Goal: Transaction & Acquisition: Purchase product/service

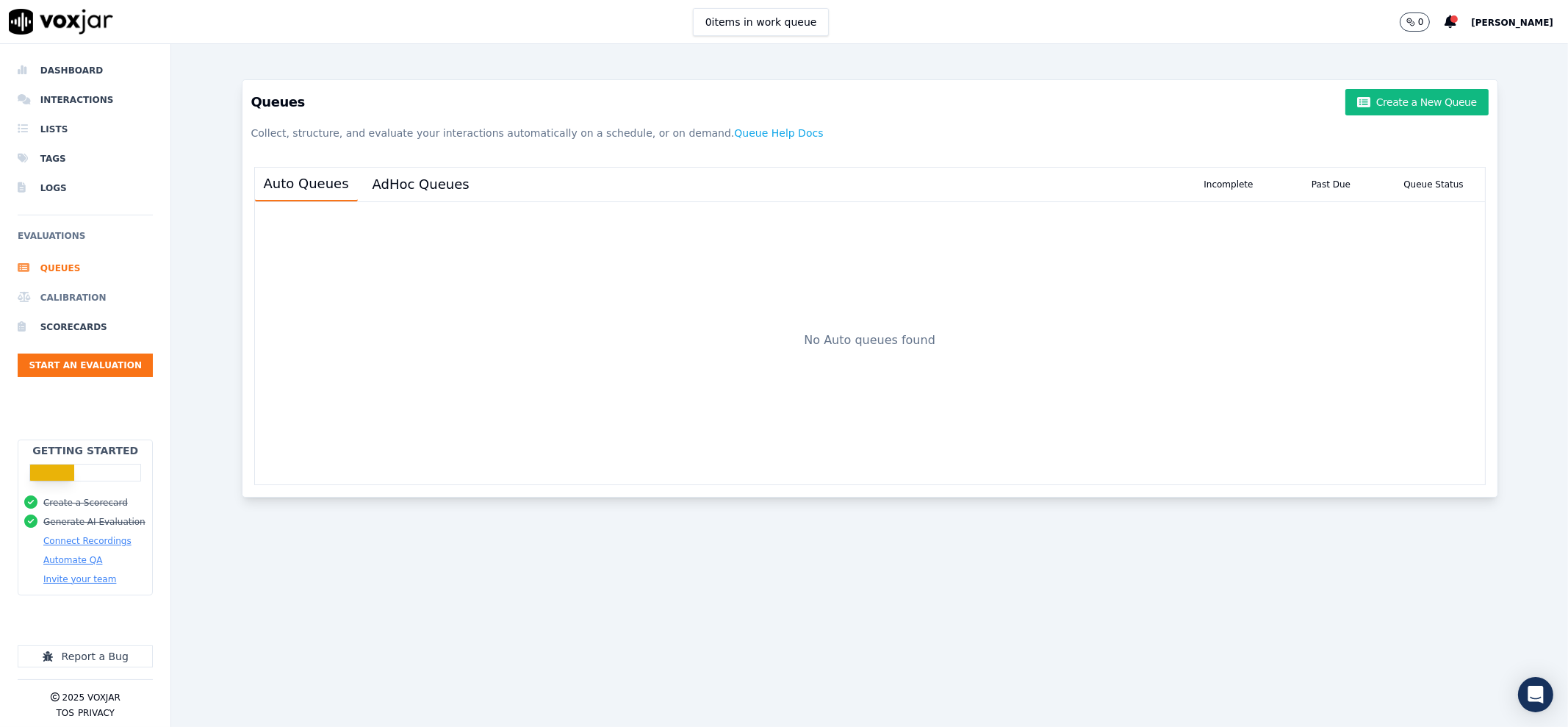
click at [84, 302] on li "Calibration" at bounding box center [84, 297] width 135 height 29
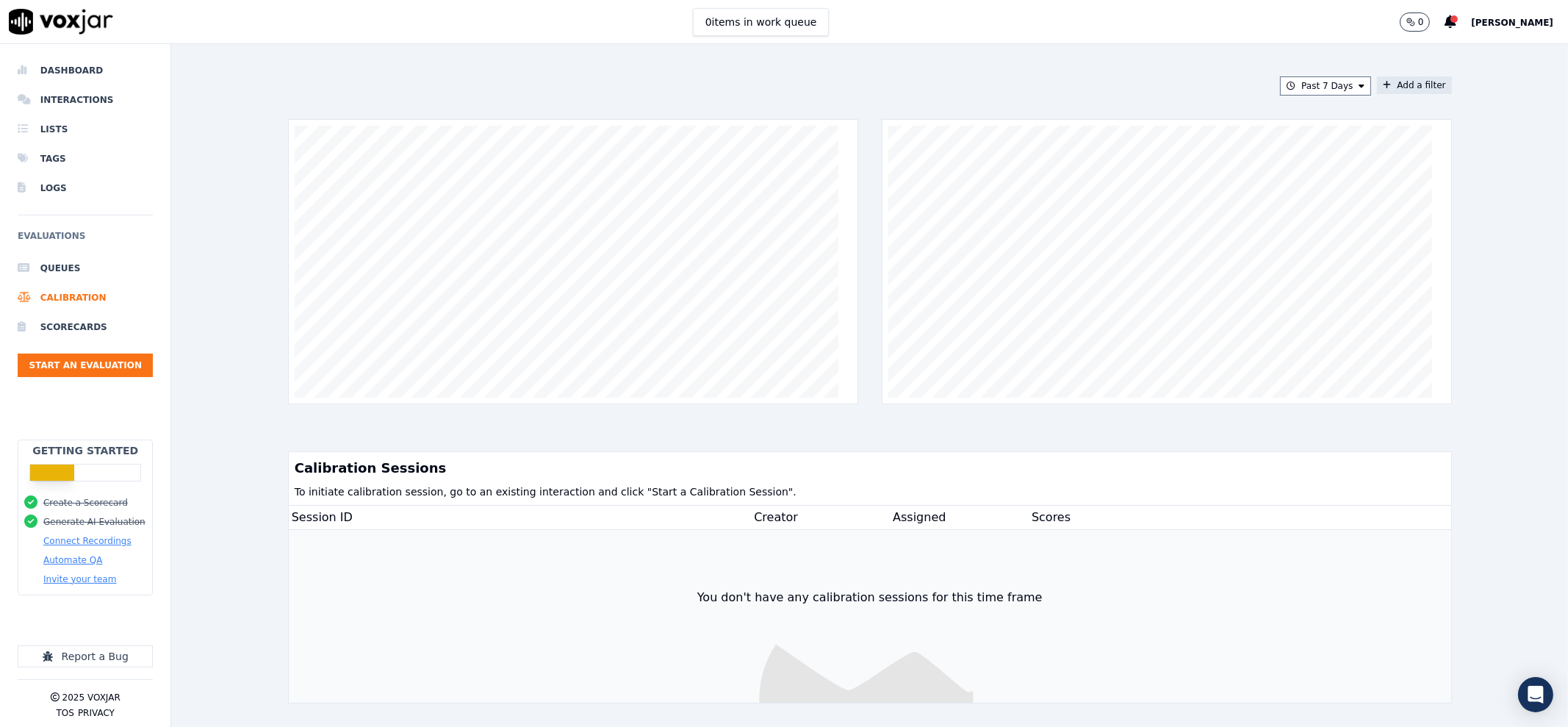
click at [1380, 87] on button "Add a filter" at bounding box center [1414, 85] width 74 height 17
click at [1116, 152] on button "Fields" at bounding box center [1125, 155] width 141 height 25
drag, startPoint x: 1434, startPoint y: 95, endPoint x: 1493, endPoint y: 112, distance: 61.4
click at [1440, 96] on div "Past 7 Days Add a filter Add a filter Fields id creator Cancel Add Calibration …" at bounding box center [870, 385] width 1397 height 683
click at [77, 71] on li "Dashboard" at bounding box center [84, 71] width 135 height 29
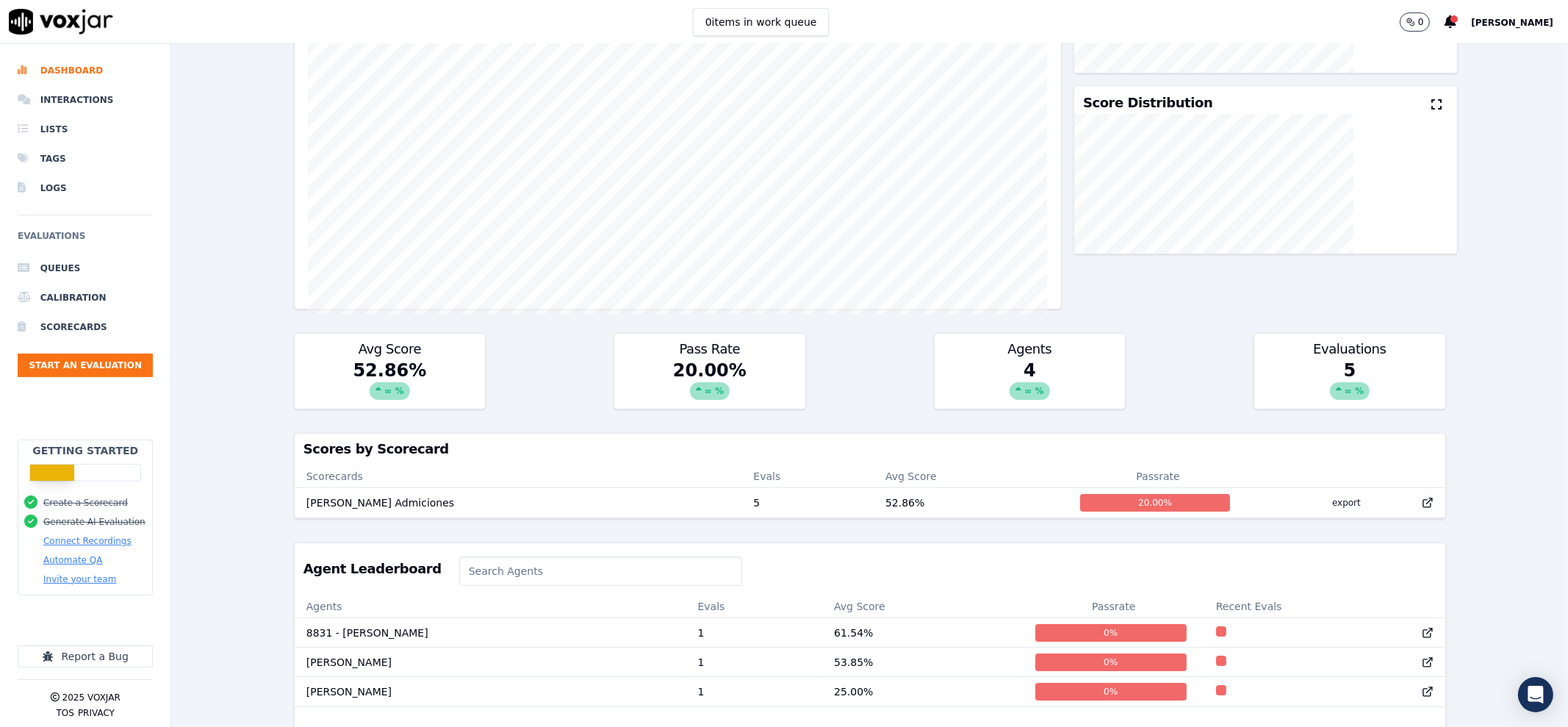
scroll to position [276, 0]
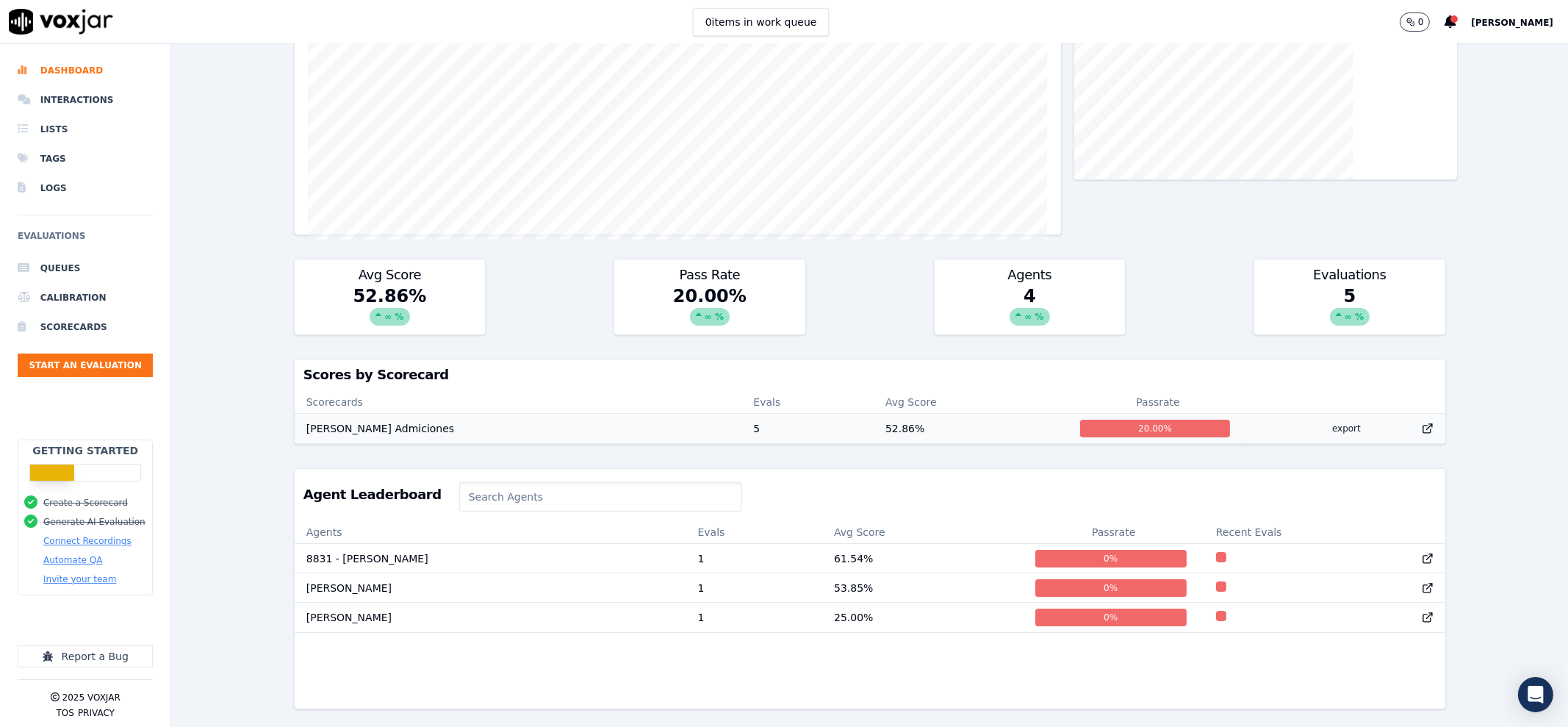
click at [973, 420] on td "52.86 %" at bounding box center [970, 428] width 195 height 29
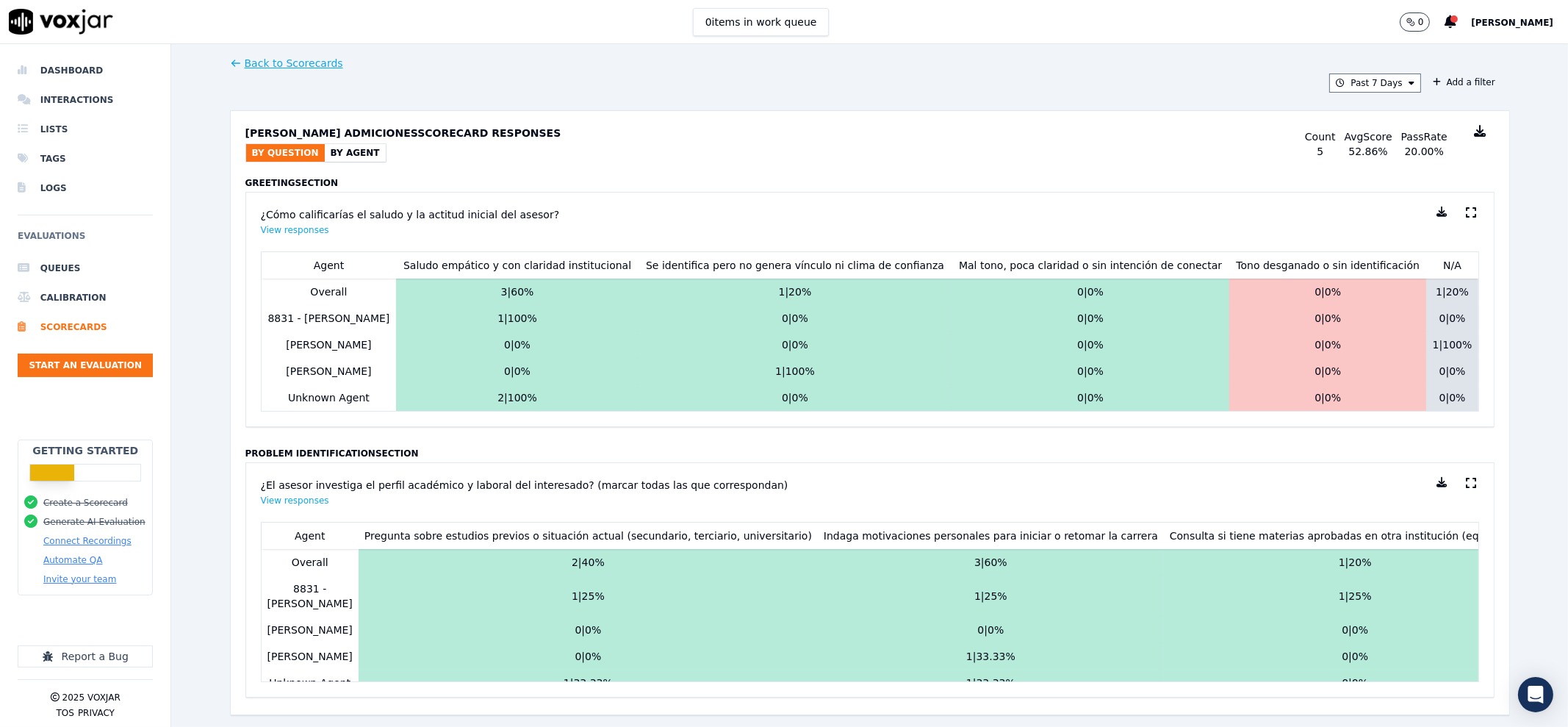
click at [351, 156] on button "By Agent" at bounding box center [355, 152] width 61 height 17
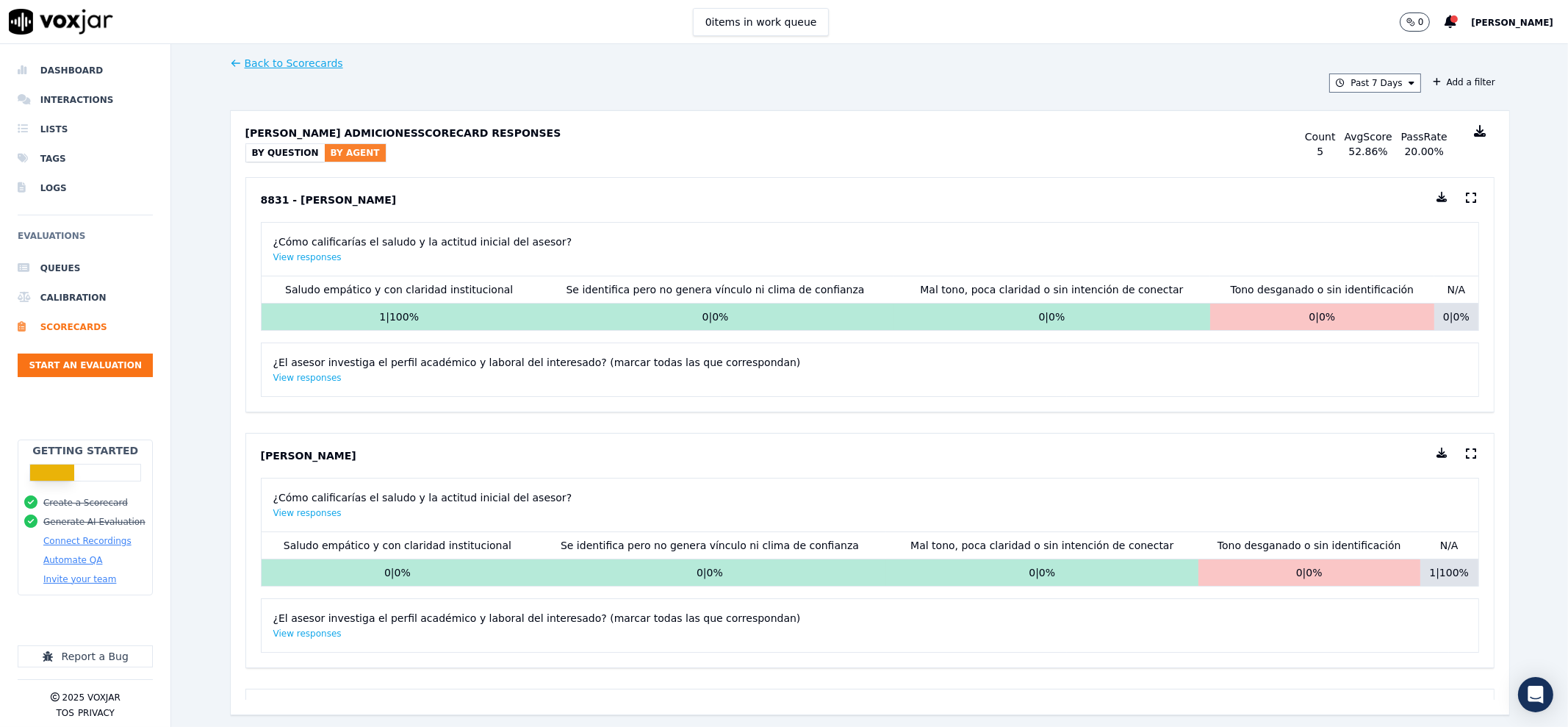
click at [293, 154] on button "By Question" at bounding box center [285, 152] width 78 height 17
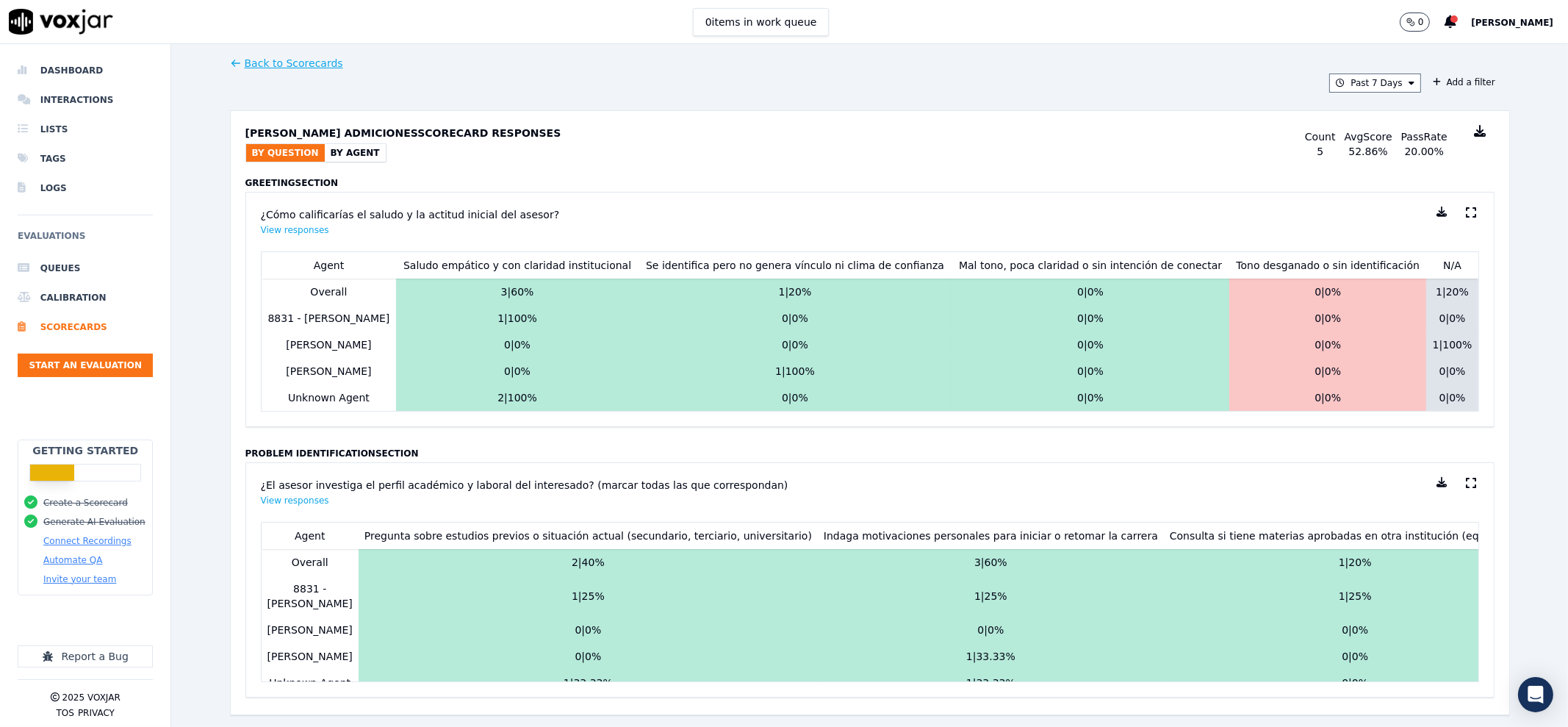
click at [325, 148] on button "By Agent" at bounding box center [355, 152] width 61 height 17
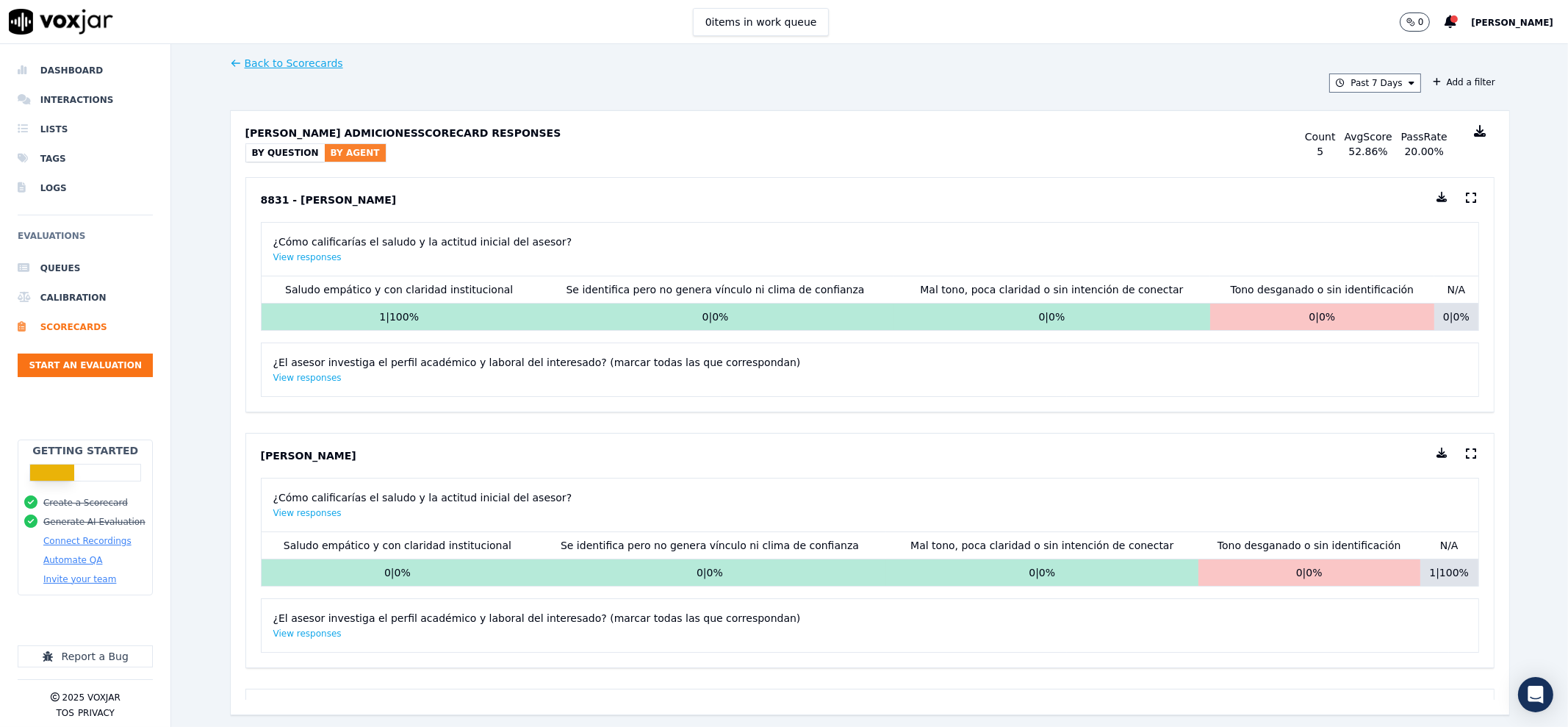
click at [262, 147] on button "By Question" at bounding box center [285, 152] width 78 height 17
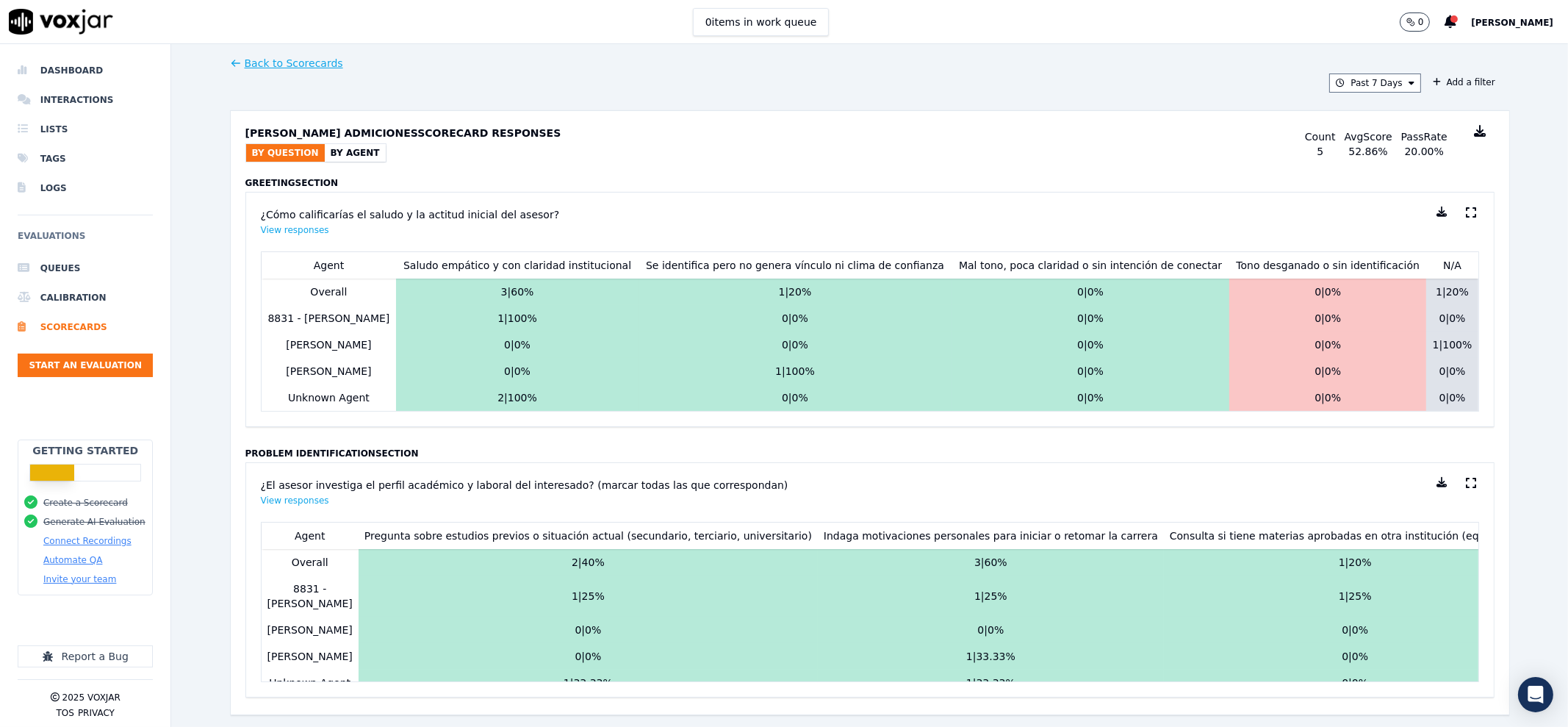
click at [1418, 27] on p "0" at bounding box center [1421, 22] width 6 height 12
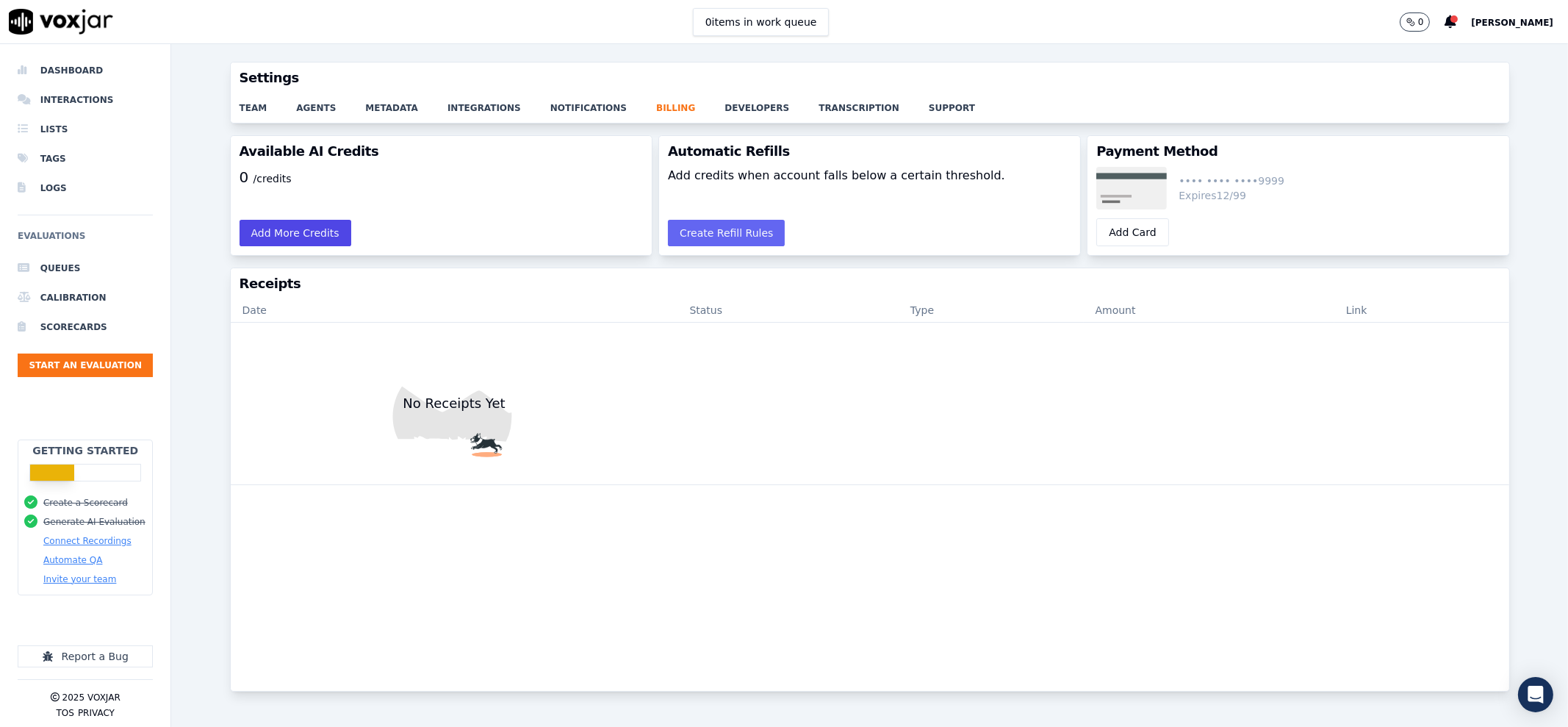
click at [243, 234] on button "Add More Credits" at bounding box center [295, 233] width 112 height 27
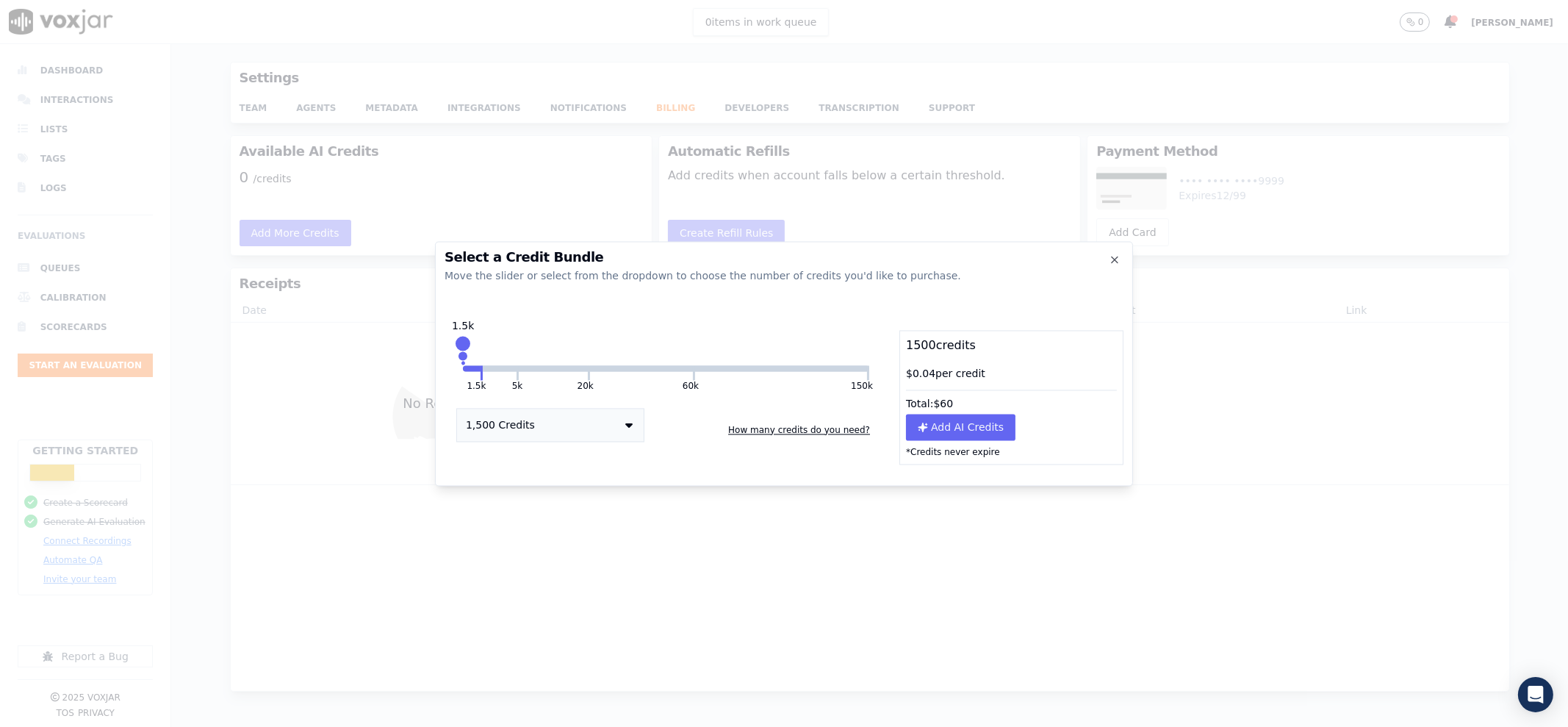
drag, startPoint x: 588, startPoint y: 325, endPoint x: 1326, endPoint y: 488, distance: 755.8
click at [1359, 726] on div "Select a Credit Bundle Move the slider or select from the dropdown to choose th…" at bounding box center [784, 727] width 1568 height 0
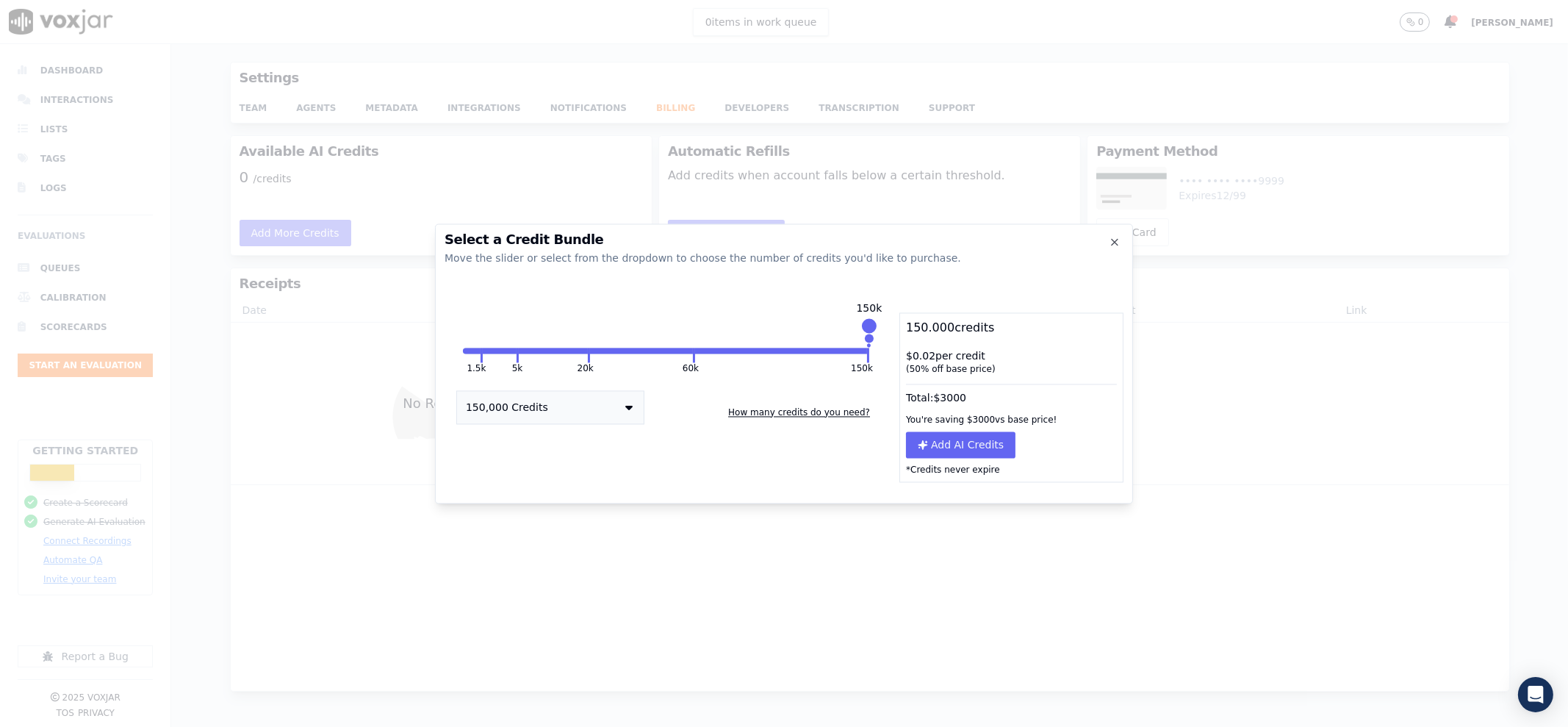
click at [787, 413] on button "How many credits do you need?" at bounding box center [799, 412] width 153 height 23
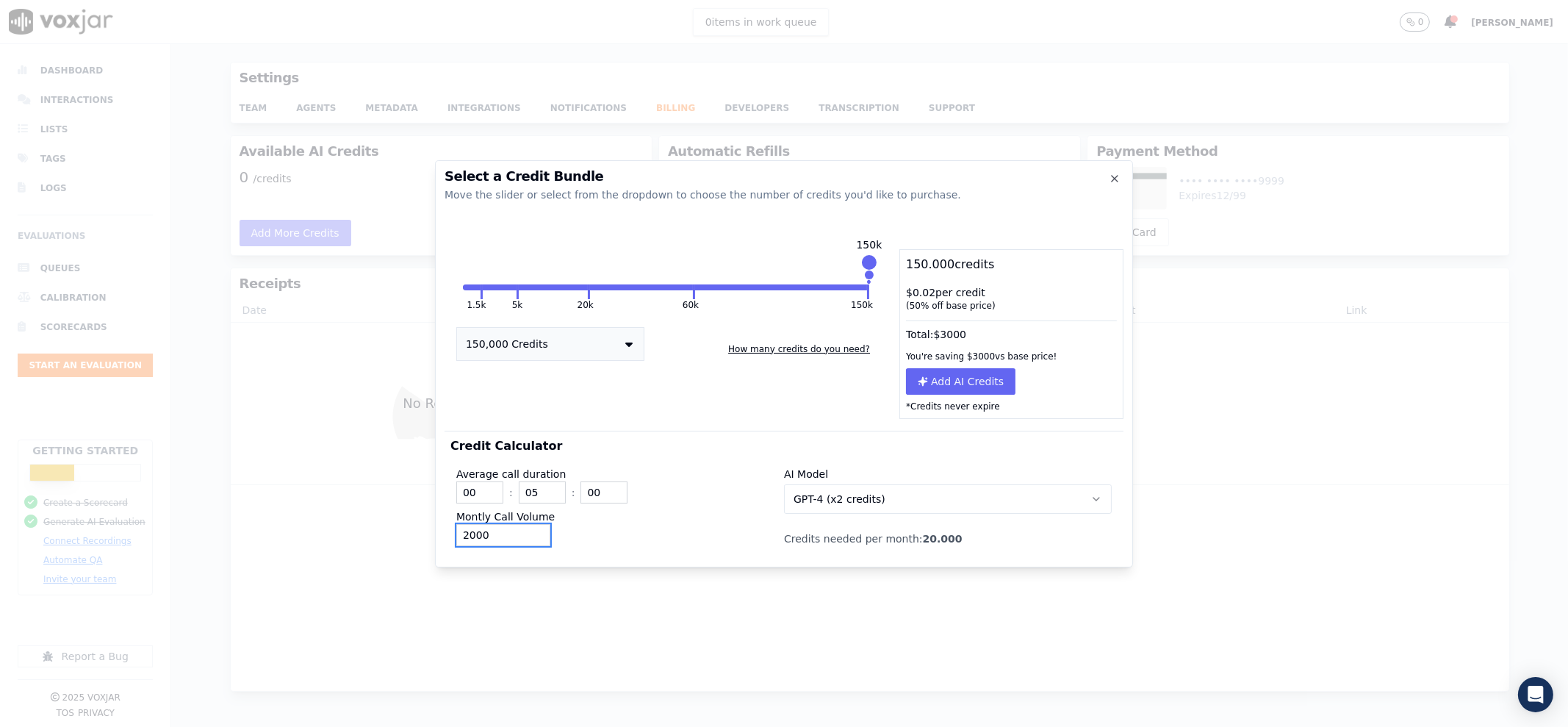
click at [514, 532] on input "2000" at bounding box center [503, 535] width 94 height 22
click at [502, 541] on input "2000" at bounding box center [503, 535] width 94 height 22
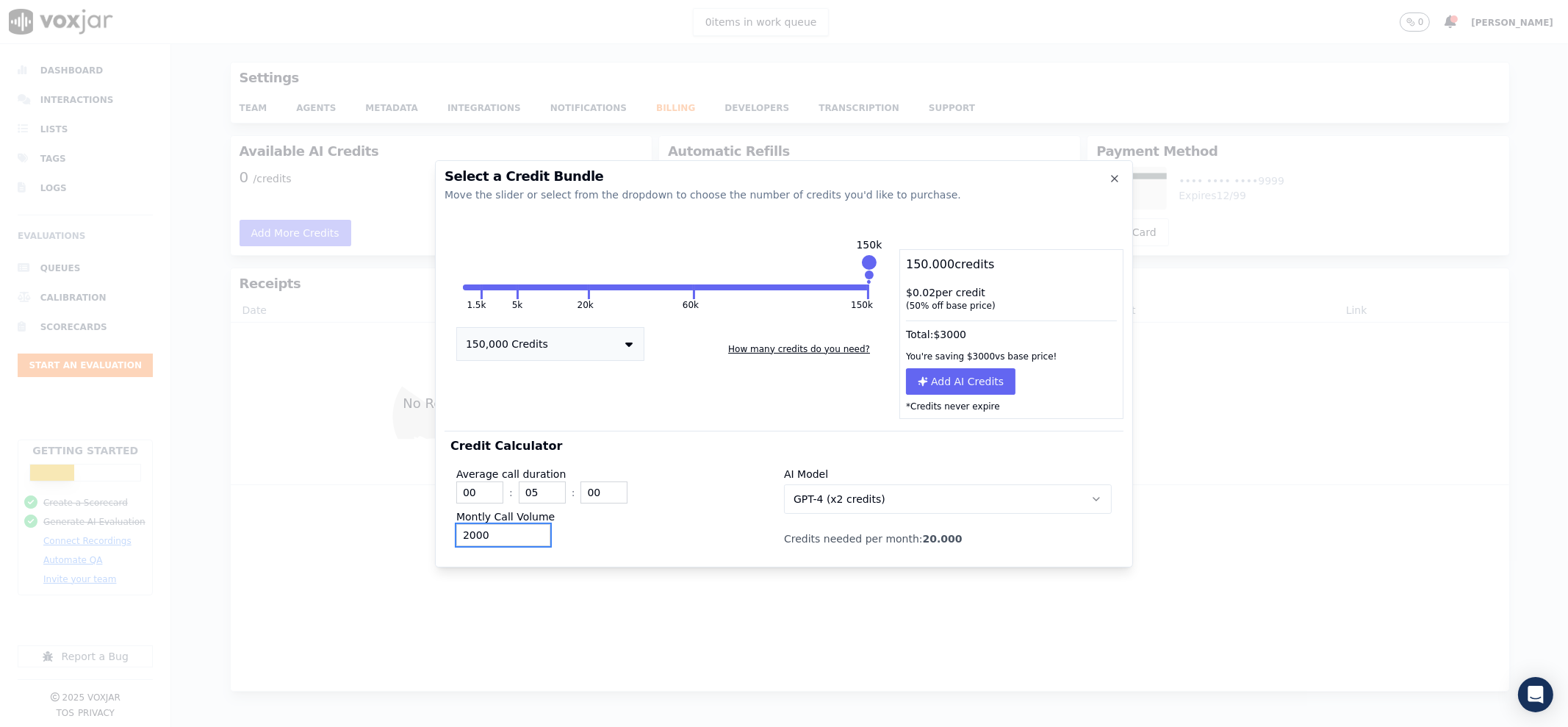
click at [502, 541] on input "2000" at bounding box center [503, 535] width 94 height 22
type input "30000"
click at [545, 498] on input "05" at bounding box center [542, 493] width 47 height 22
type input "10"
drag, startPoint x: 958, startPoint y: 332, endPoint x: 907, endPoint y: 335, distance: 51.1
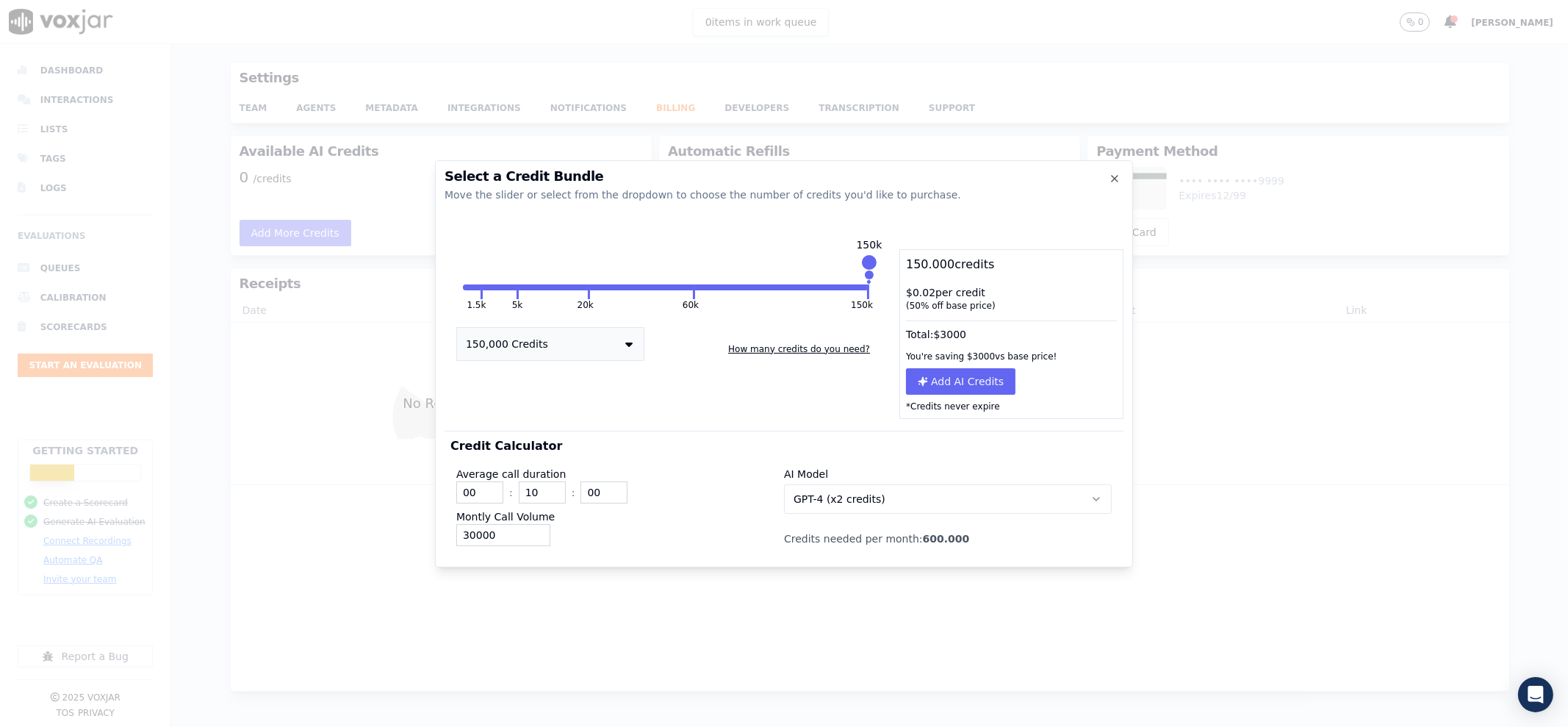
click at [907, 335] on div "Total: $ 3000" at bounding box center [1011, 332] width 223 height 28
click at [860, 398] on div "1.5k 5k 20k 60k 150k 150k 150,000 Credits How many credits do you need?" at bounding box center [666, 333] width 443 height 170
click at [468, 534] on input "30000" at bounding box center [503, 535] width 94 height 22
click at [703, 549] on div "Average call duration 00 : 10 : 00 Montly Call Volume 30000 AI Model GPT-4 (x2 …" at bounding box center [784, 503] width 667 height 97
click at [503, 534] on input "30000" at bounding box center [503, 535] width 94 height 22
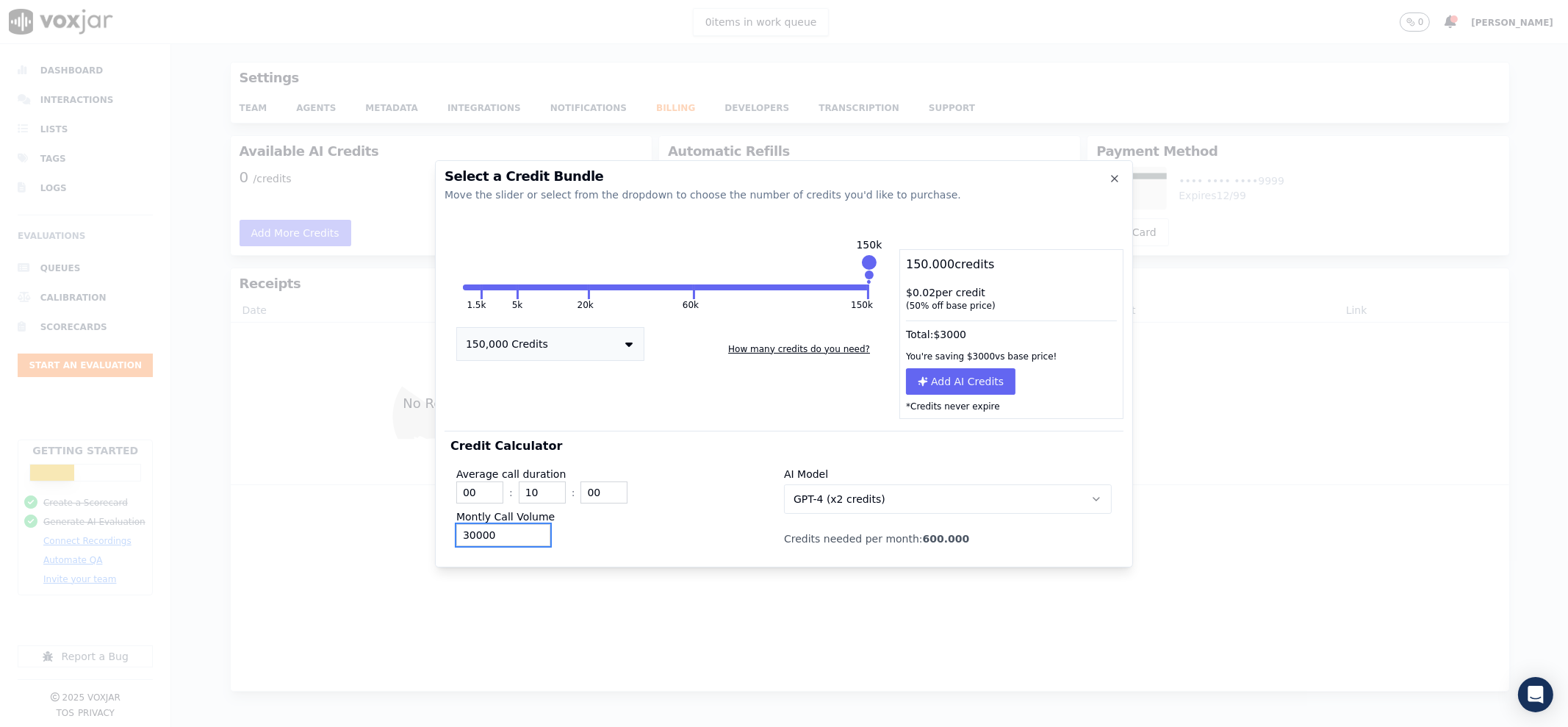
click at [503, 534] on input "30000" at bounding box center [503, 535] width 94 height 22
type input "150000"
click at [532, 338] on button "150,000 Credits" at bounding box center [550, 344] width 188 height 34
click at [720, 411] on div "1.5k 5k 20k 60k 150k 150k 150,000 Credits 1,500 Credits 5,000 Credits 20,000 Cr…" at bounding box center [666, 333] width 443 height 170
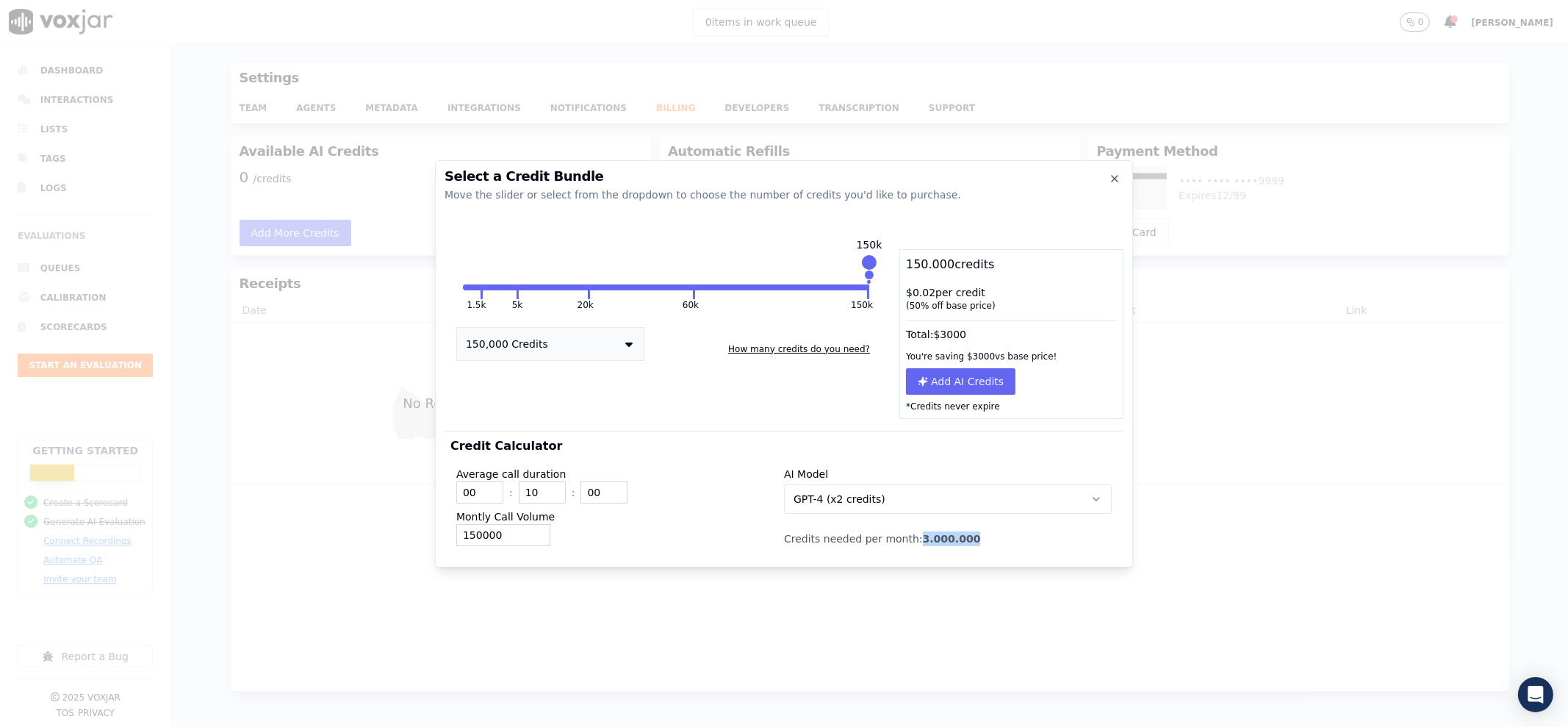
drag, startPoint x: 951, startPoint y: 536, endPoint x: 908, endPoint y: 531, distance: 43.3
click at [908, 531] on p "Credits needed per month: 3.000.000" at bounding box center [947, 538] width 328 height 15
copy span "3.000.000"
drag, startPoint x: 905, startPoint y: 267, endPoint x: 988, endPoint y: 304, distance: 90.9
click at [988, 304] on div "150.000 credits $ 0.02 per credit ( 50 % off base price) Total: $ 3000 You're s…" at bounding box center [1011, 333] width 224 height 170
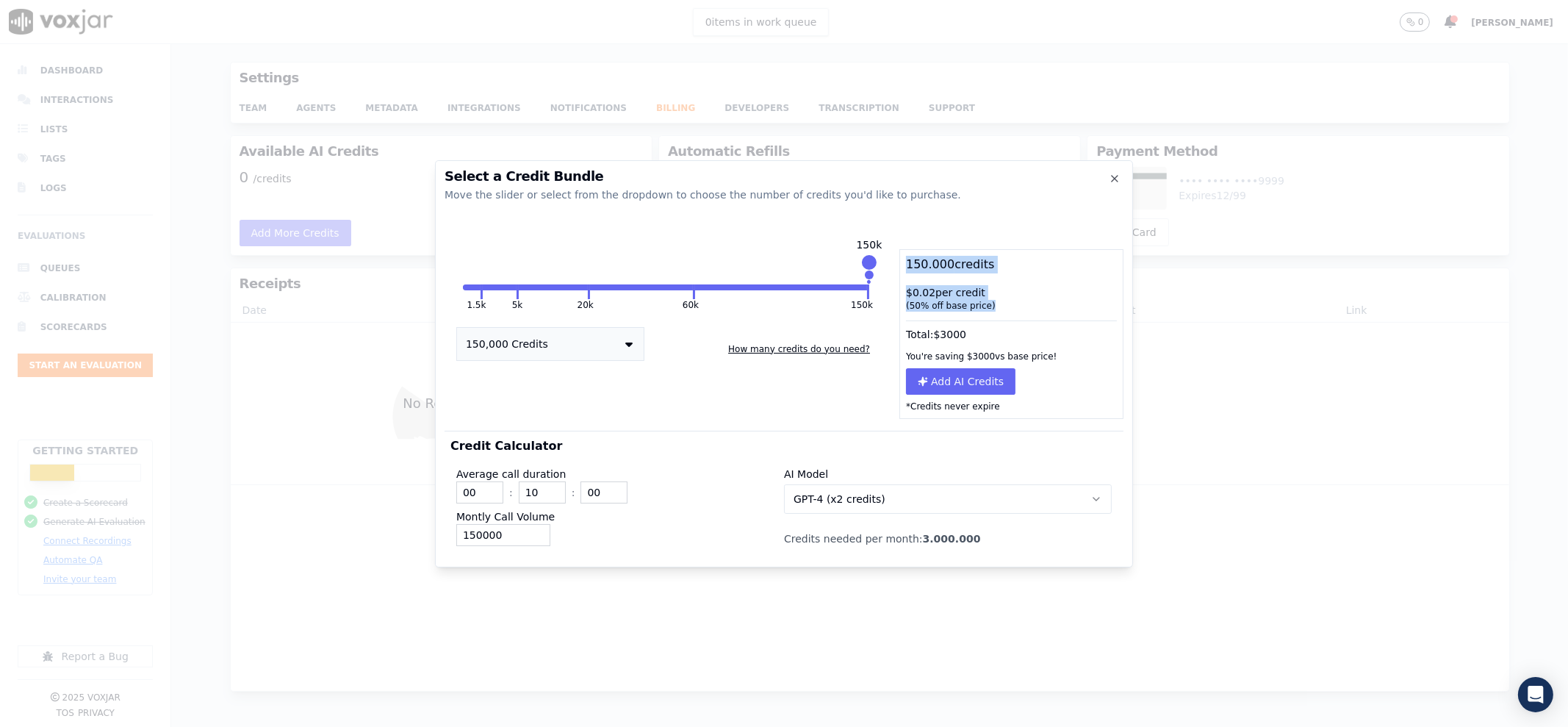
click at [1025, 300] on div "( 50 % off base price)" at bounding box center [1011, 306] width 211 height 12
click at [1005, 288] on div "$ 0.02 per credit ( 50 % off base price)" at bounding box center [1011, 298] width 223 height 38
drag, startPoint x: 908, startPoint y: 293, endPoint x: 928, endPoint y: 290, distance: 20.2
click at [928, 290] on div "$ 0.02 per credit ( 50 % off base price)" at bounding box center [1011, 298] width 223 height 38
copy div "0.02"
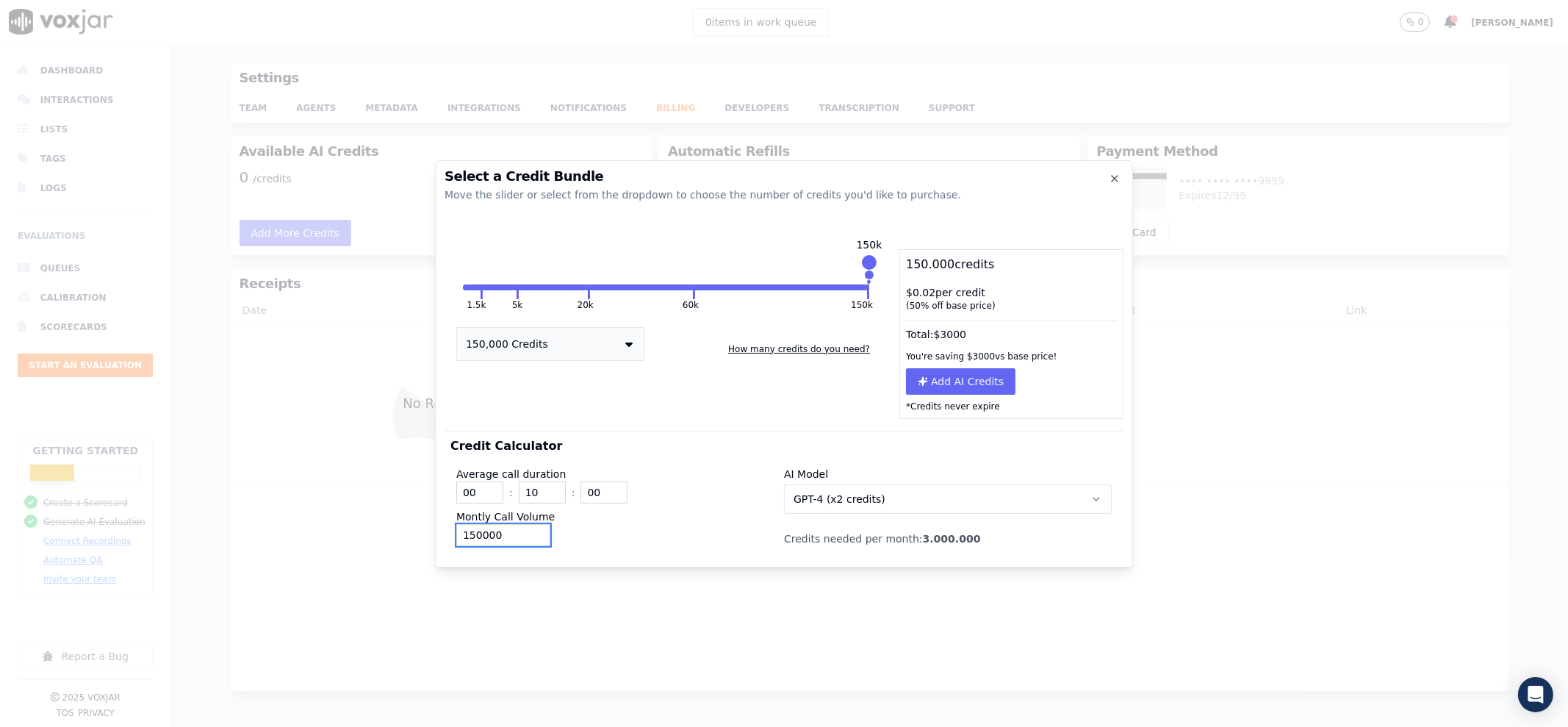
drag, startPoint x: 493, startPoint y: 536, endPoint x: 459, endPoint y: 536, distance: 34.0
click at [459, 536] on input "150000" at bounding box center [503, 535] width 94 height 22
click at [548, 494] on input "09" at bounding box center [542, 493] width 47 height 22
click at [552, 496] on input "08" at bounding box center [542, 493] width 47 height 22
click at [552, 496] on input "07" at bounding box center [542, 493] width 47 height 22
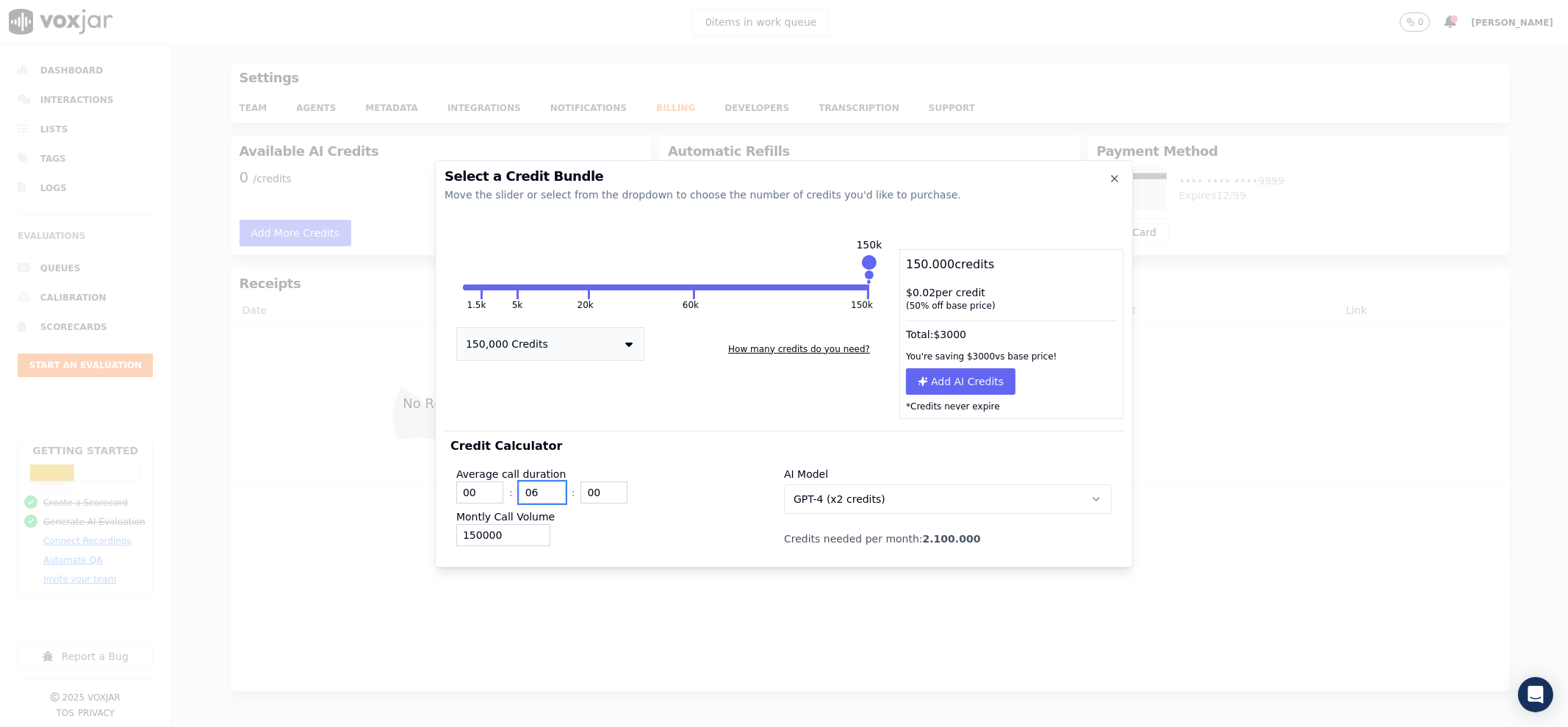
click at [552, 496] on input "06" at bounding box center [542, 493] width 47 height 22
click at [552, 496] on input "05" at bounding box center [542, 493] width 47 height 22
click at [555, 488] on input "06" at bounding box center [542, 493] width 47 height 22
click at [555, 488] on input "07" at bounding box center [542, 493] width 47 height 22
click at [555, 488] on input "08" at bounding box center [542, 493] width 47 height 22
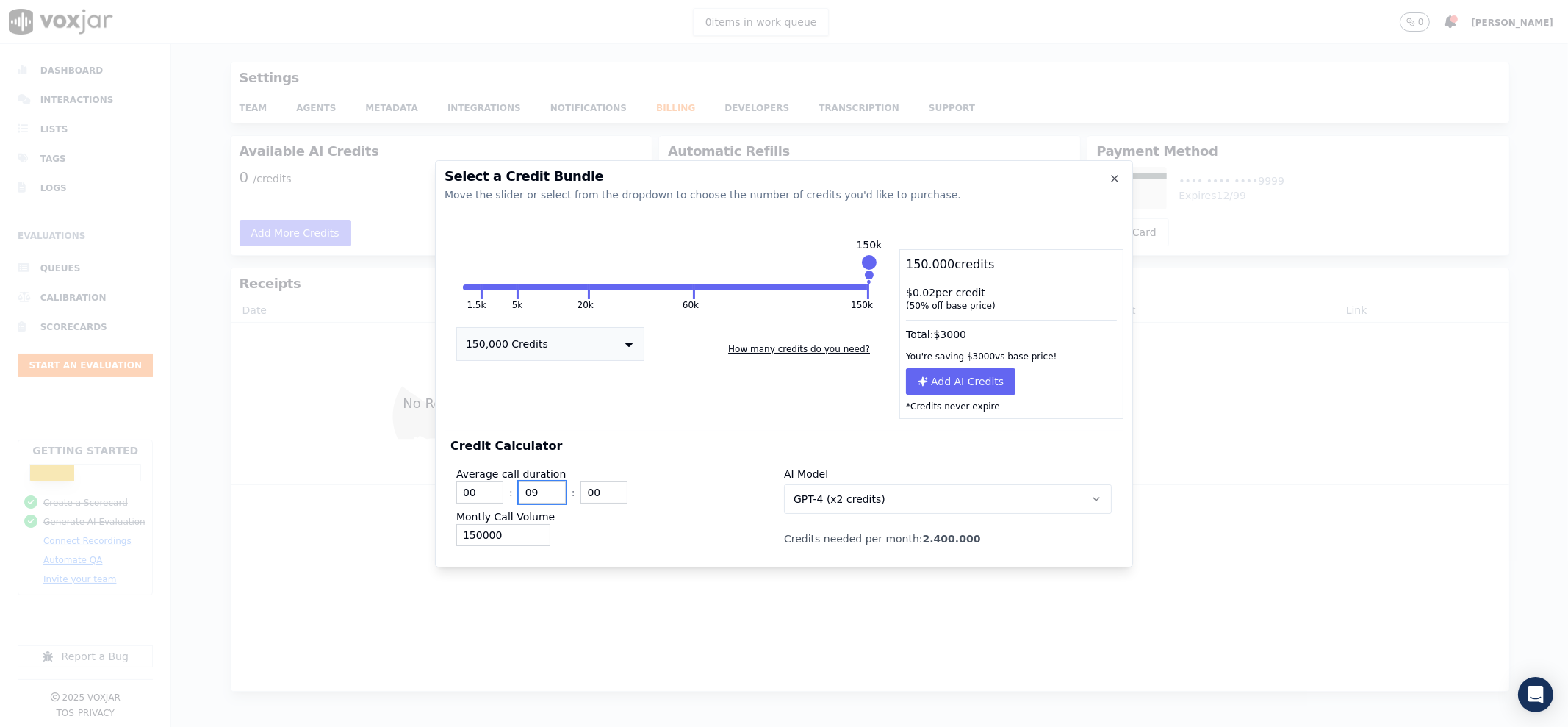
click at [555, 488] on input "09" at bounding box center [542, 493] width 47 height 22
click at [555, 488] on input "10" at bounding box center [542, 493] width 47 height 22
click at [555, 488] on input "11" at bounding box center [542, 493] width 47 height 22
click at [902, 498] on button "GPT-4 (x2 credits)" at bounding box center [947, 499] width 328 height 29
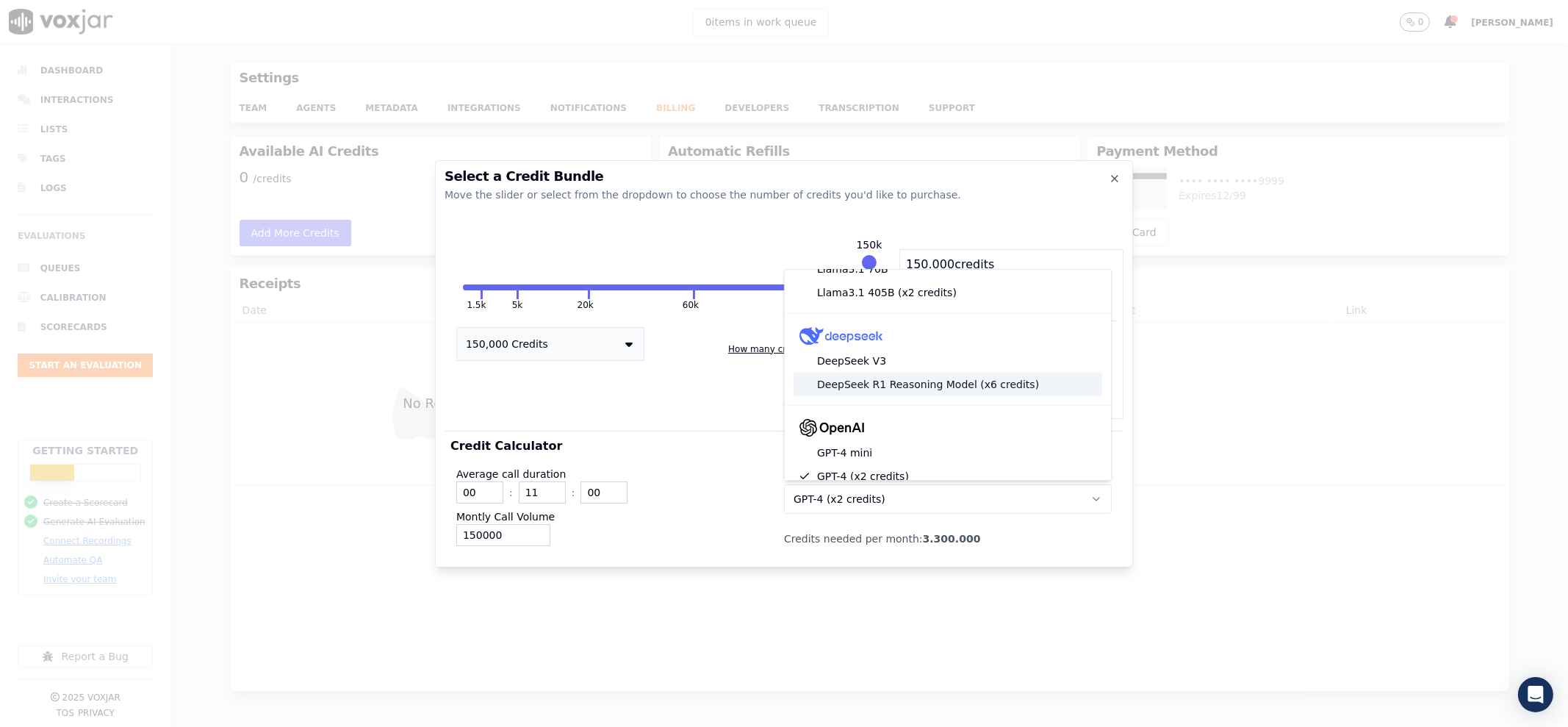
scroll to position [91, 0]
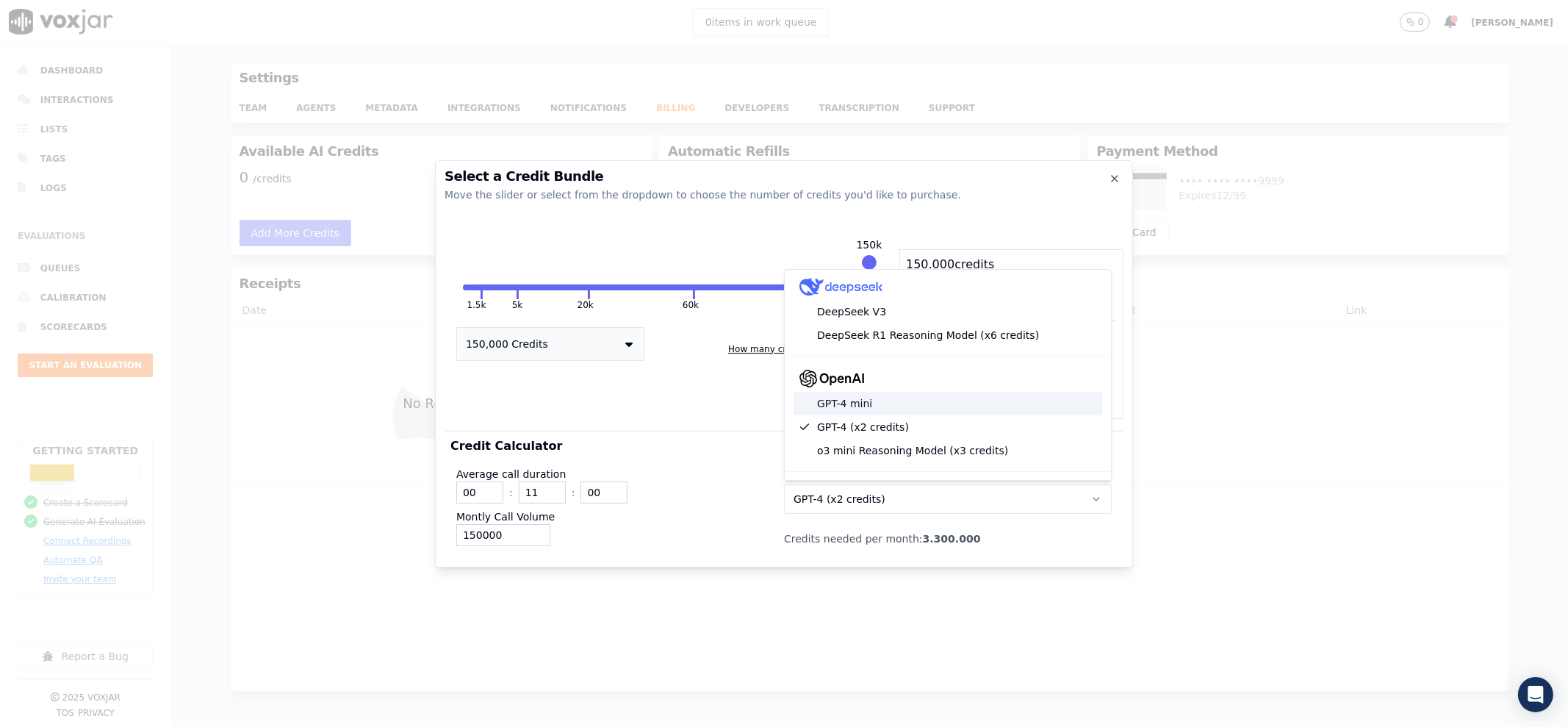
click at [871, 401] on div "GPT-4 mini" at bounding box center [947, 403] width 308 height 23
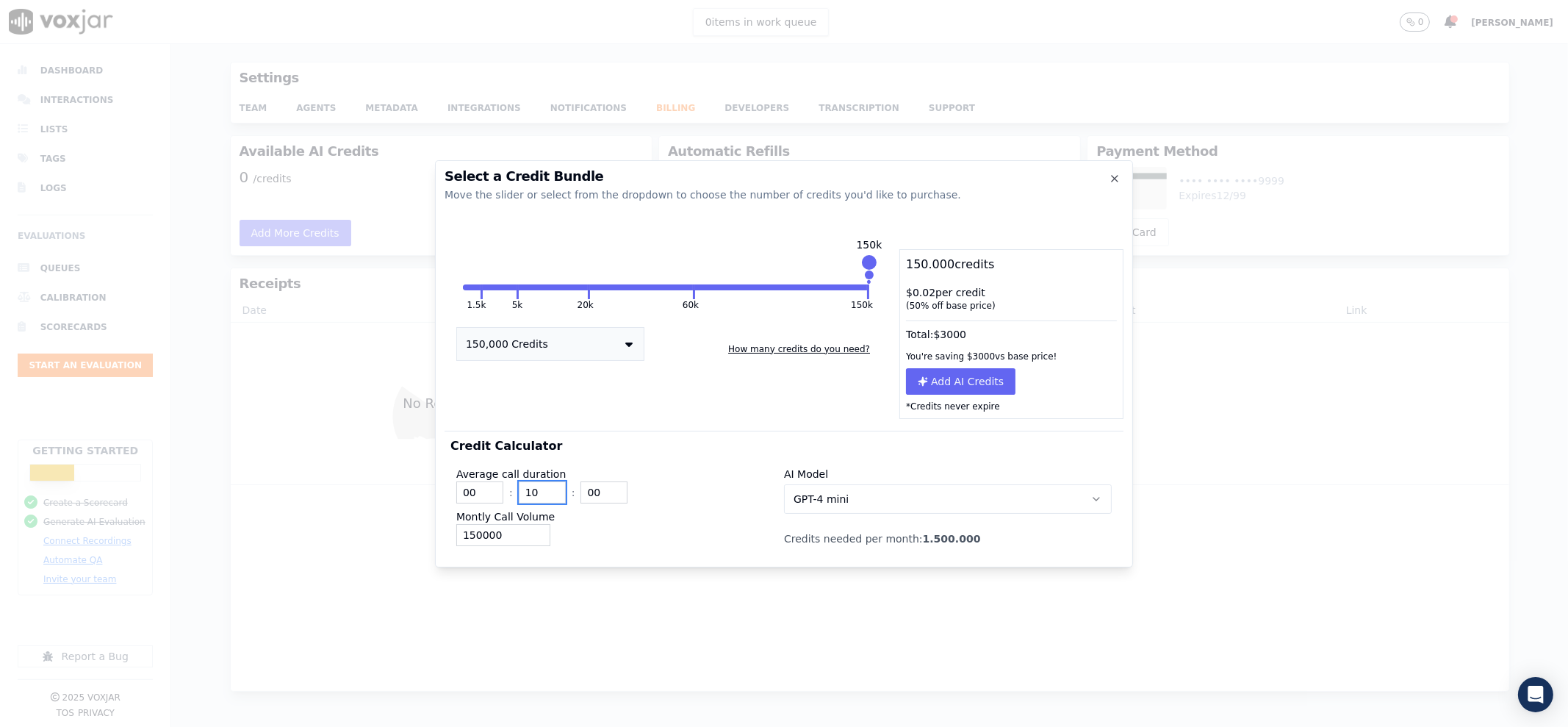
type input "10"
click at [550, 497] on input "10" at bounding box center [542, 493] width 47 height 22
drag, startPoint x: 867, startPoint y: 519, endPoint x: 882, endPoint y: 508, distance: 18.6
click at [868, 515] on div "AI Model GPT-4 mini Credits needed per month: 1.500.000" at bounding box center [947, 503] width 328 height 85
click at [882, 508] on button "GPT-4 mini" at bounding box center [947, 499] width 328 height 29
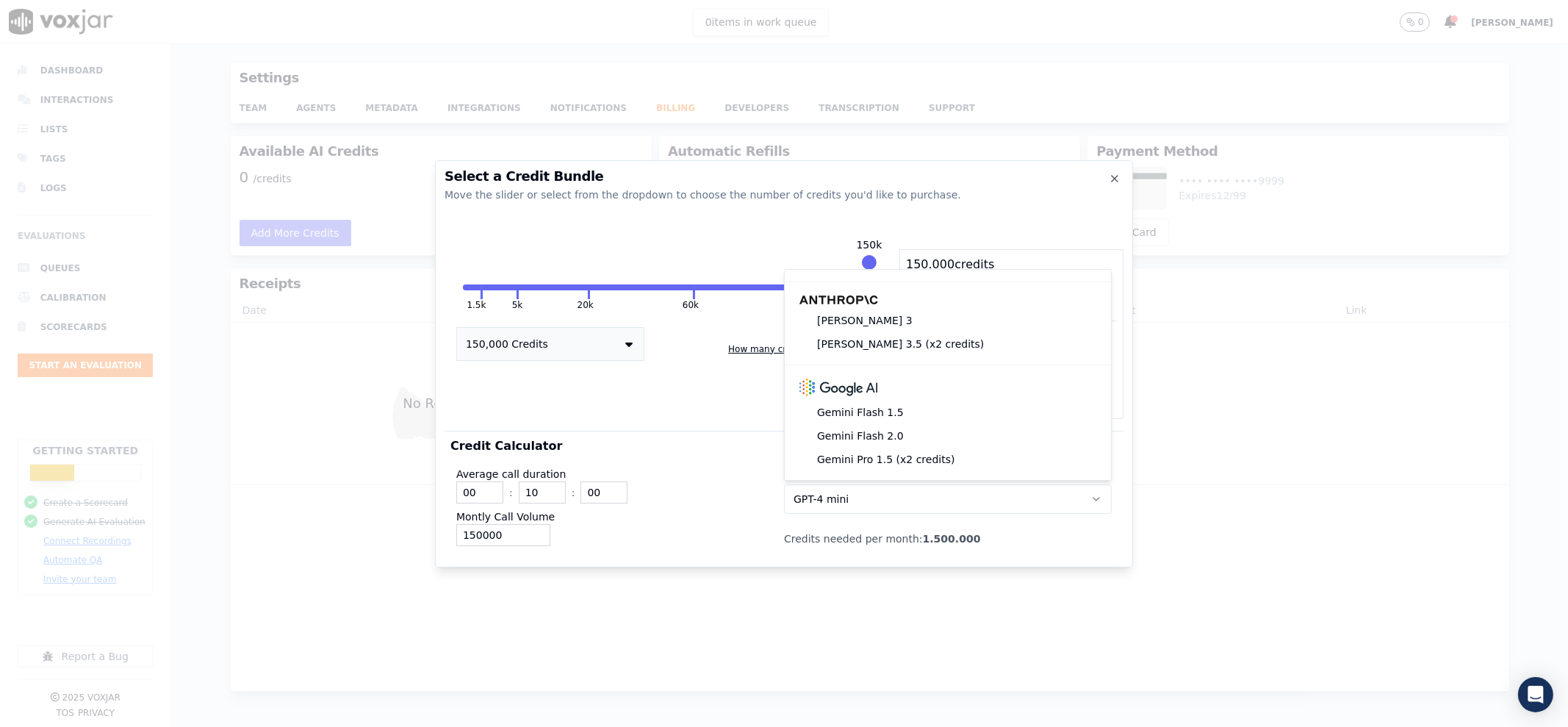
scroll to position [293, 0]
click at [617, 104] on div at bounding box center [784, 364] width 1568 height 727
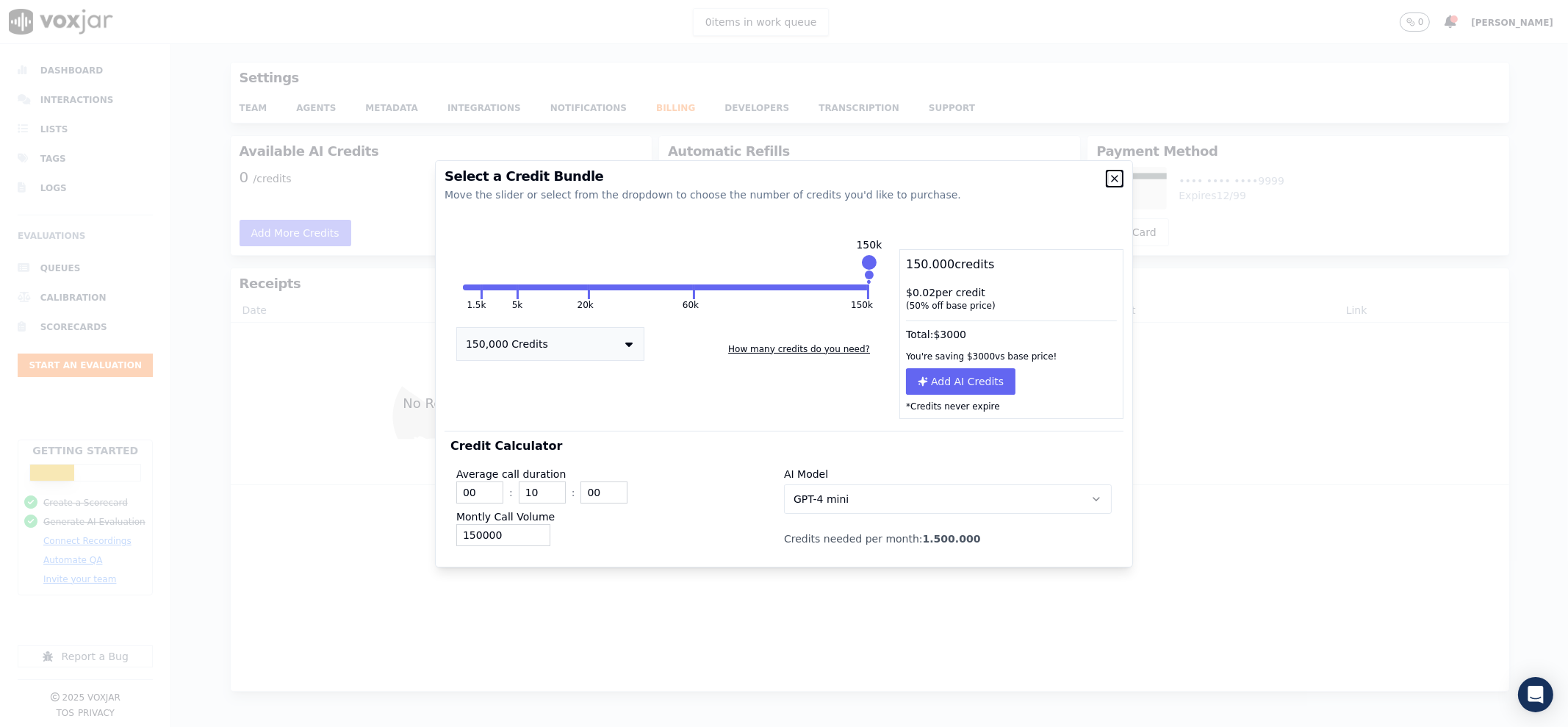
click at [1116, 179] on icon "button" at bounding box center [1114, 178] width 6 height 6
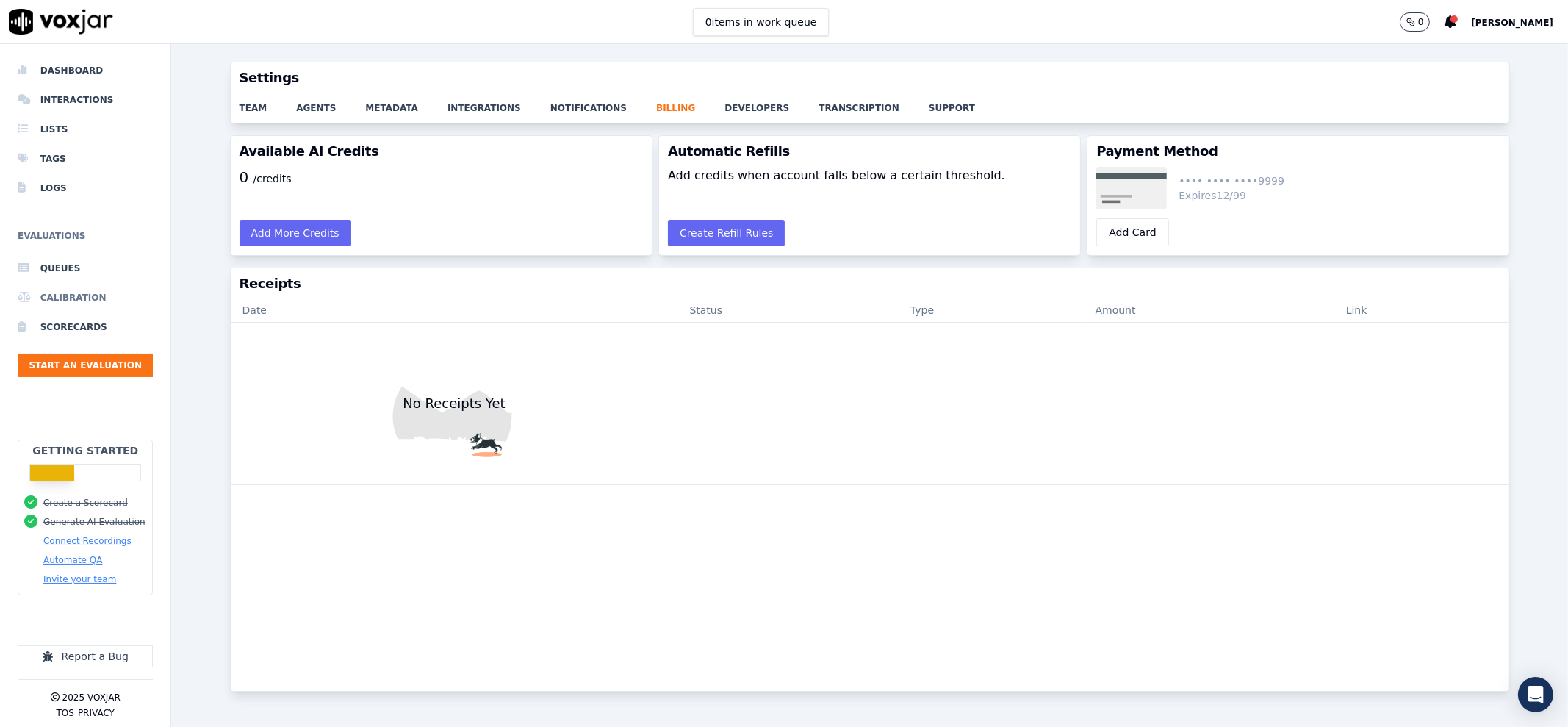
click at [62, 297] on li "Calibration" at bounding box center [84, 297] width 135 height 29
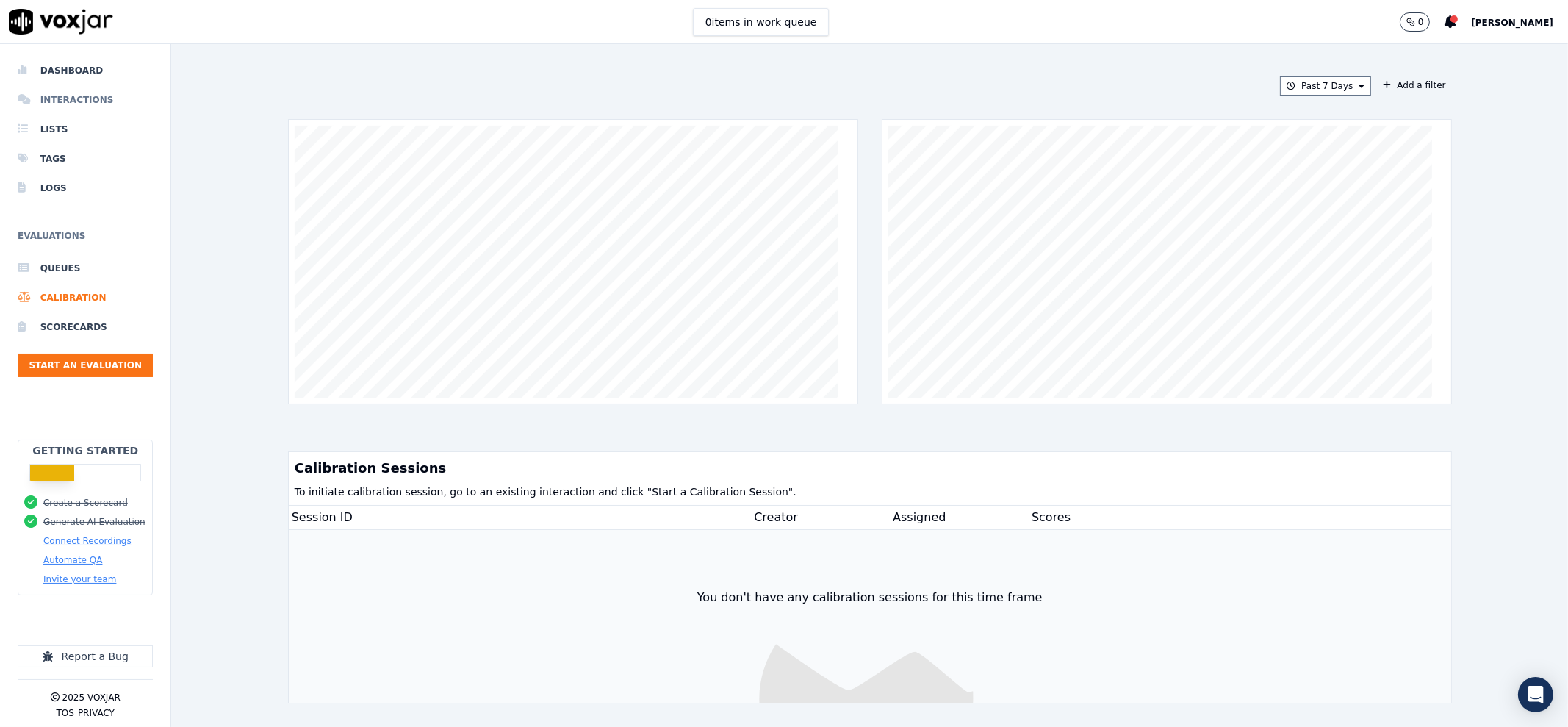
click at [79, 102] on li "Interactions" at bounding box center [84, 100] width 135 height 29
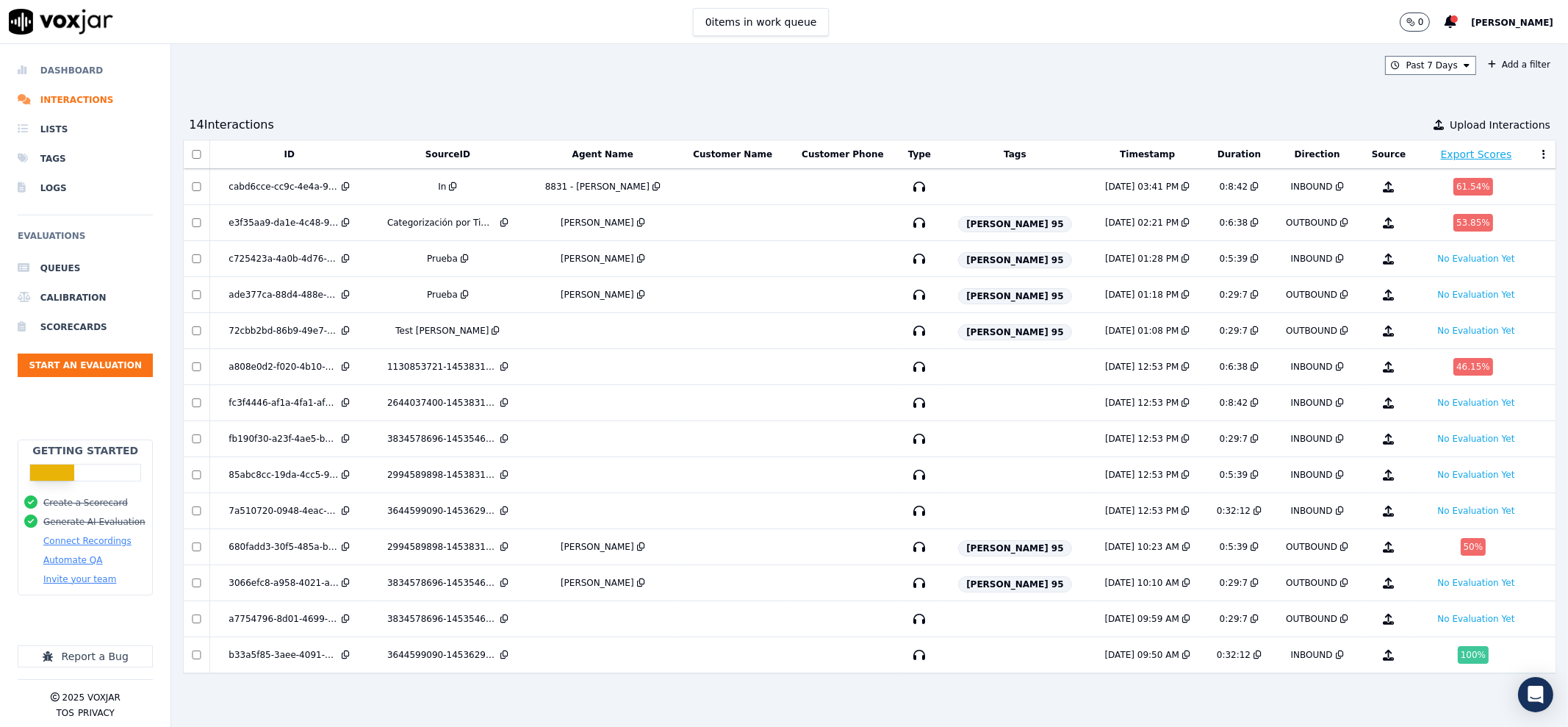
click at [87, 68] on li "Dashboard" at bounding box center [84, 71] width 135 height 29
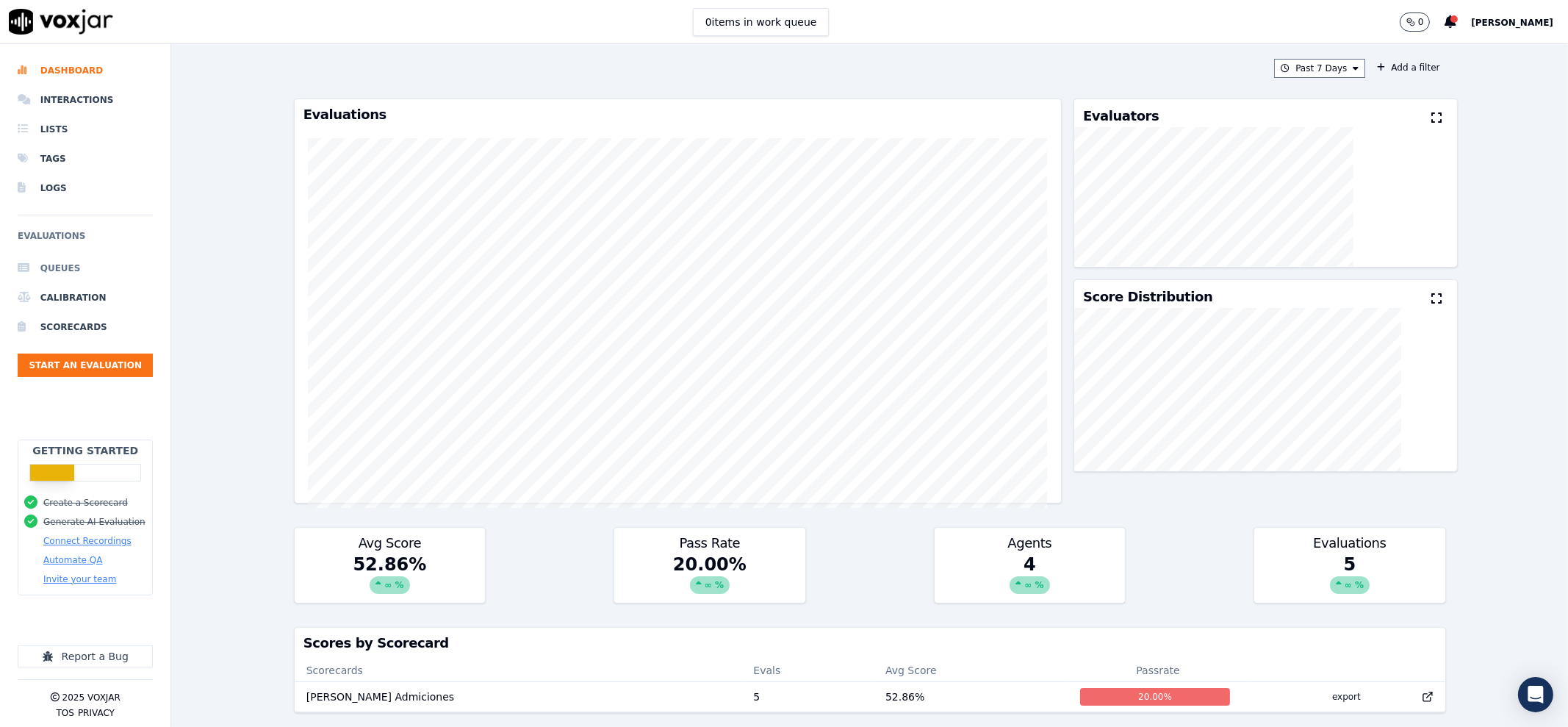
click at [70, 254] on li "Queues" at bounding box center [84, 268] width 135 height 29
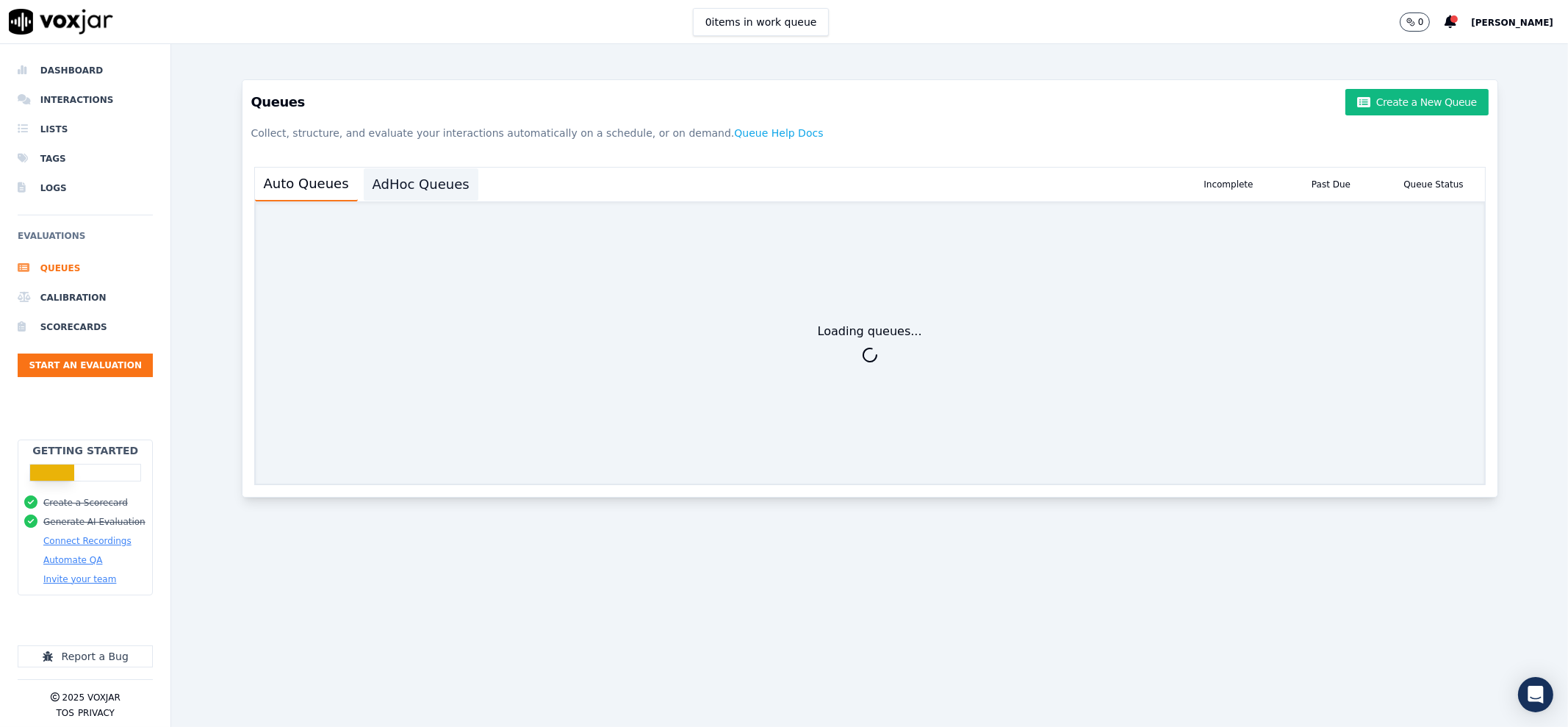
click at [420, 193] on button "AdHoc Queues" at bounding box center [420, 184] width 115 height 33
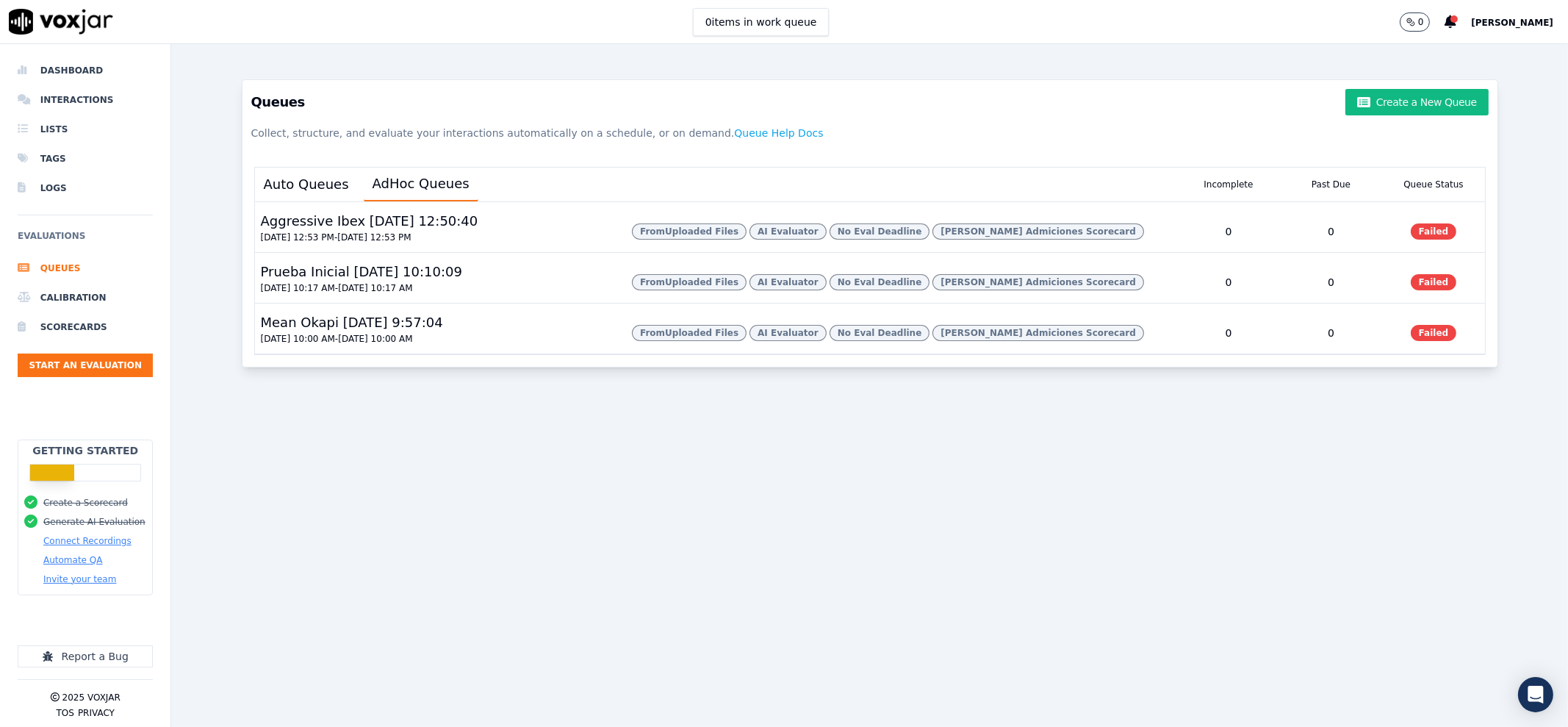
click at [73, 28] on img at bounding box center [60, 22] width 104 height 26
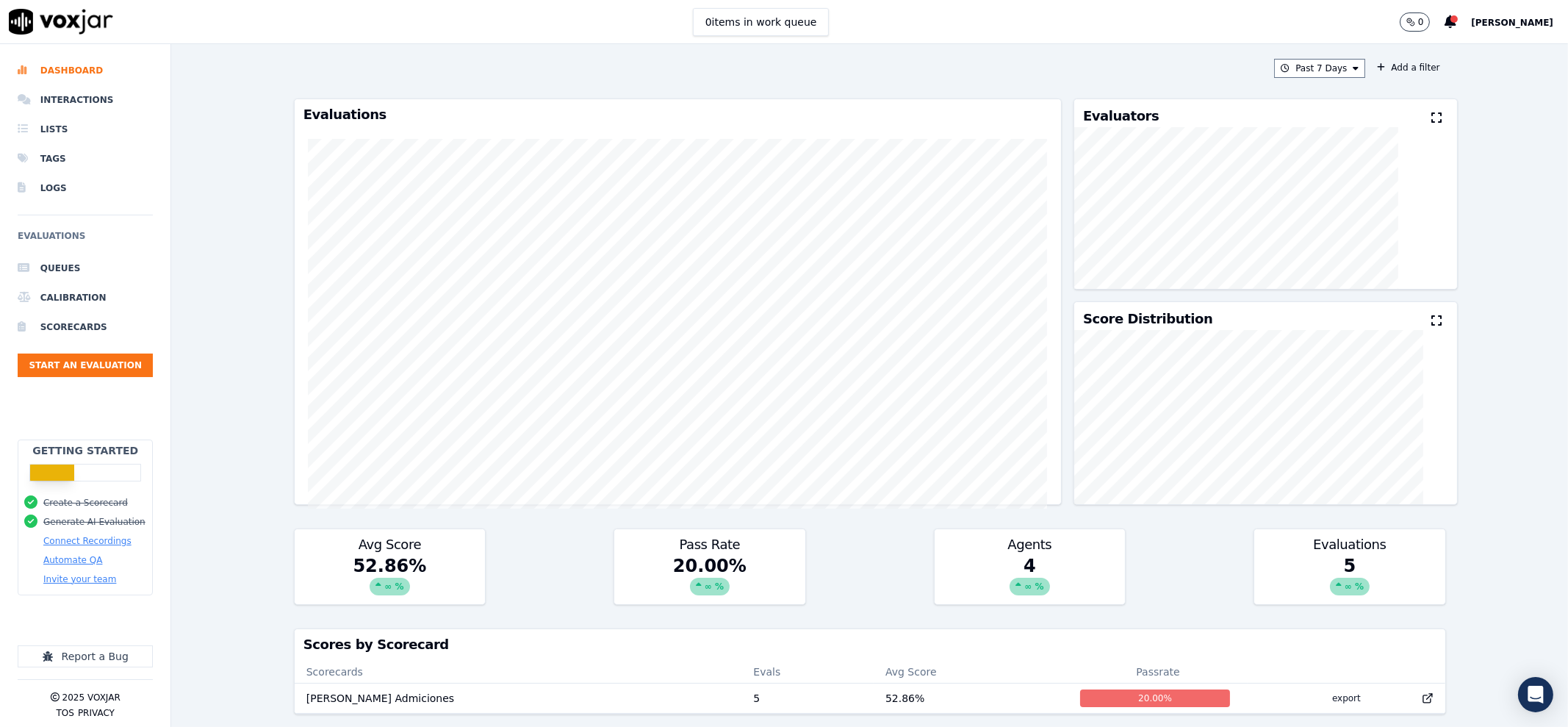
click at [85, 21] on img at bounding box center [60, 22] width 104 height 26
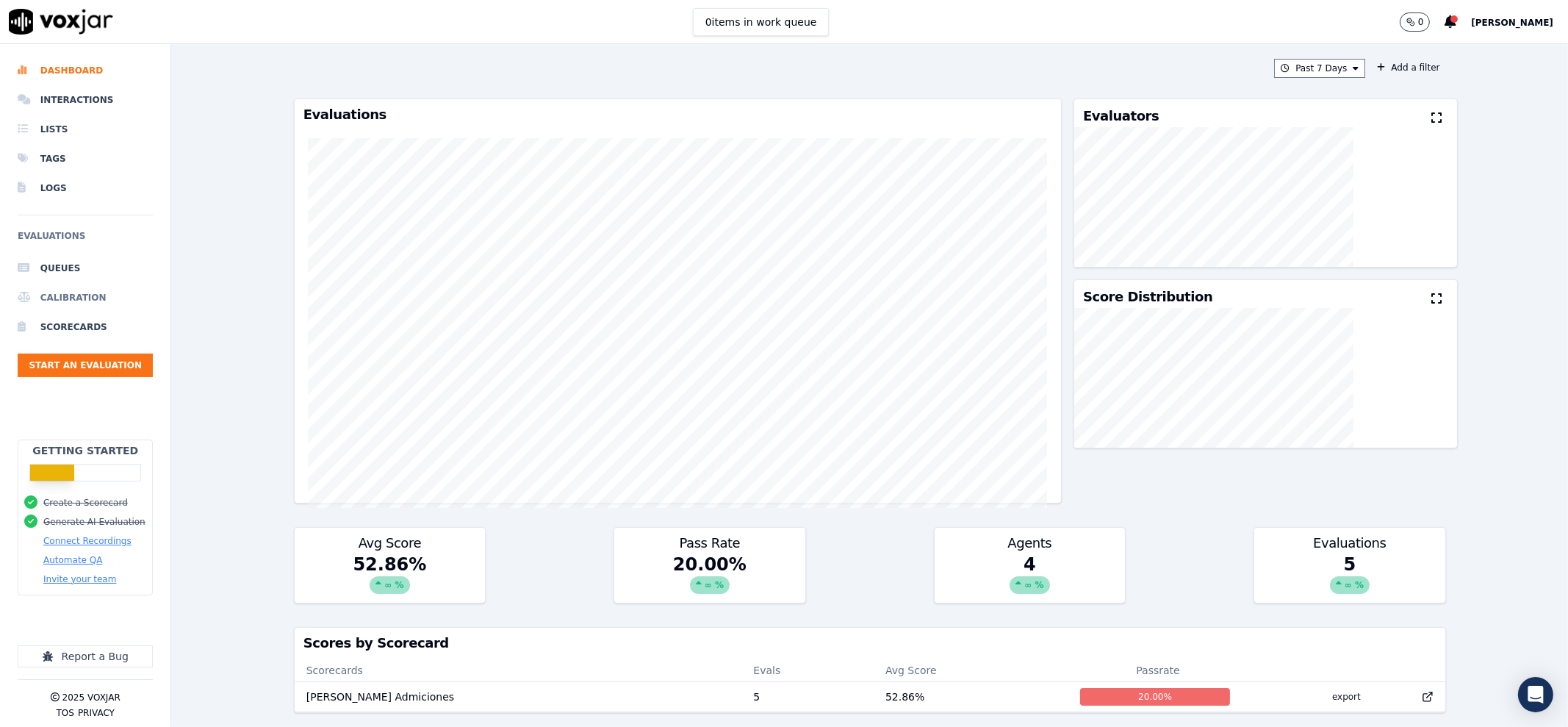
click at [91, 290] on li "Calibration" at bounding box center [84, 297] width 135 height 29
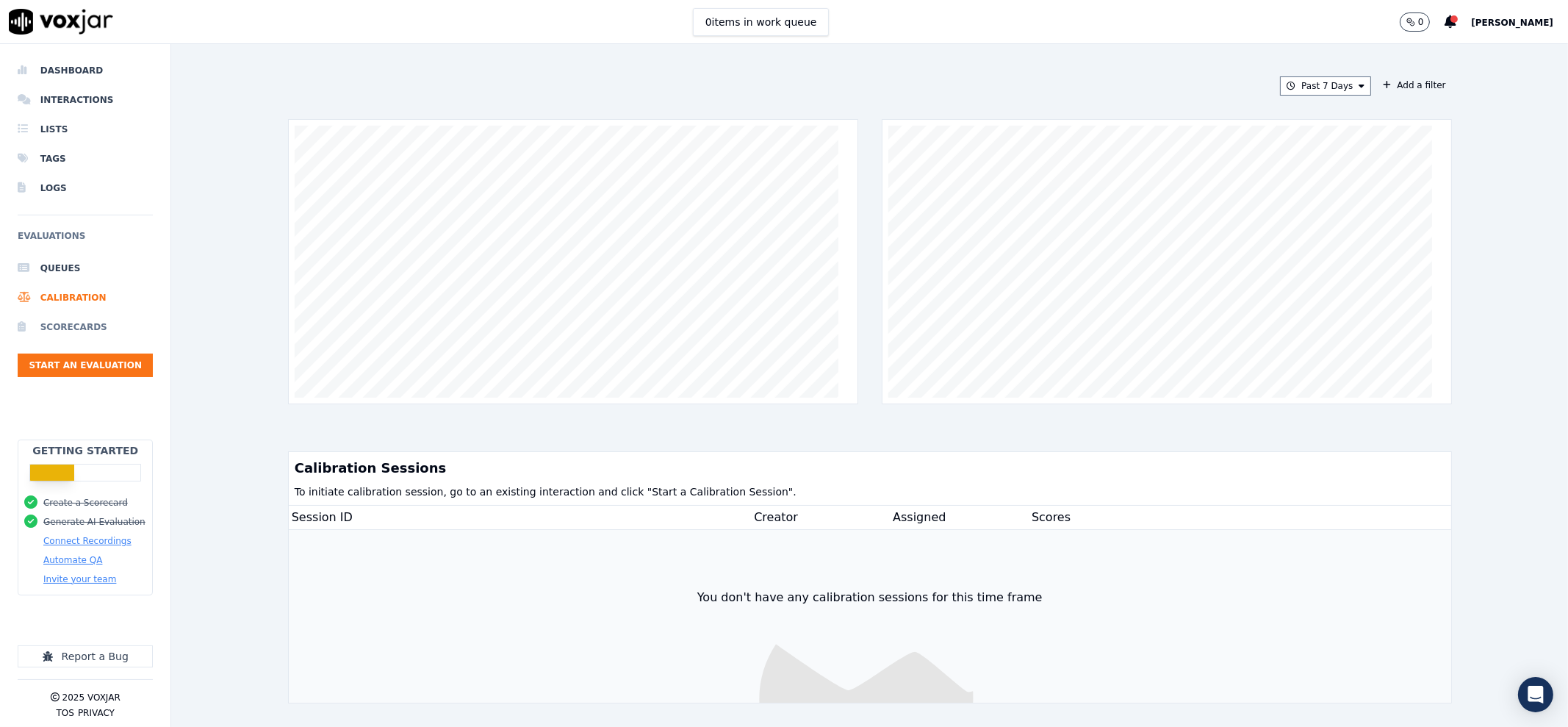
click at [58, 321] on li "Scorecards" at bounding box center [84, 327] width 135 height 29
